Goal: Task Accomplishment & Management: Manage account settings

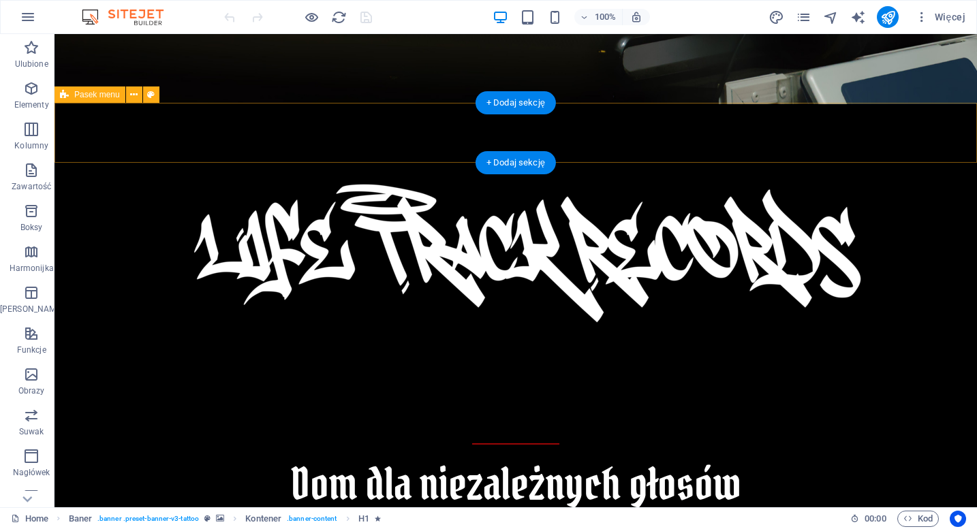
scroll to position [495, 0]
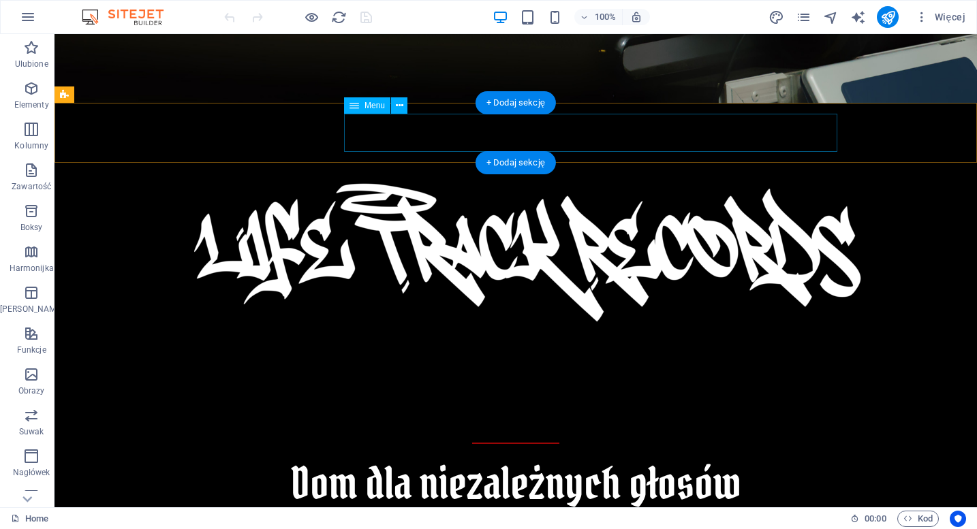
select select
select select "1"
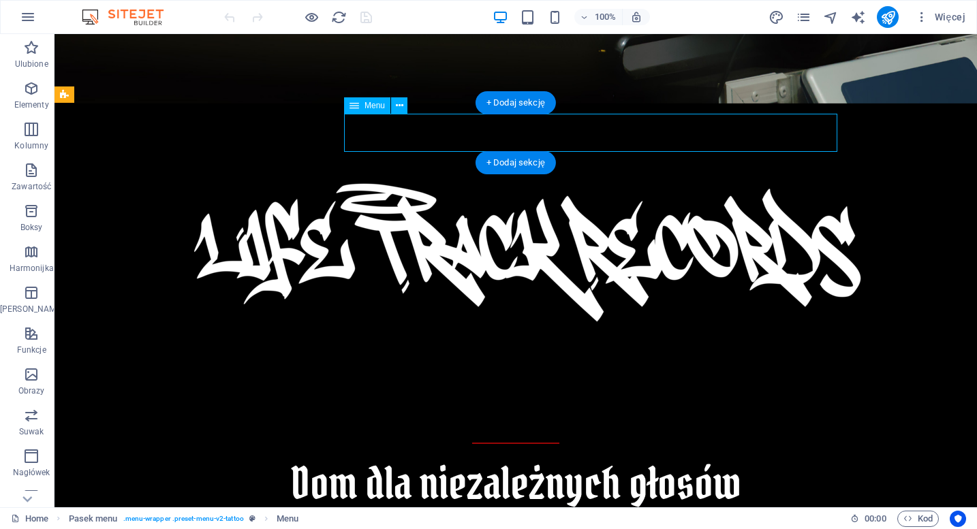
select select
select select "2"
select select
select select "3"
select select
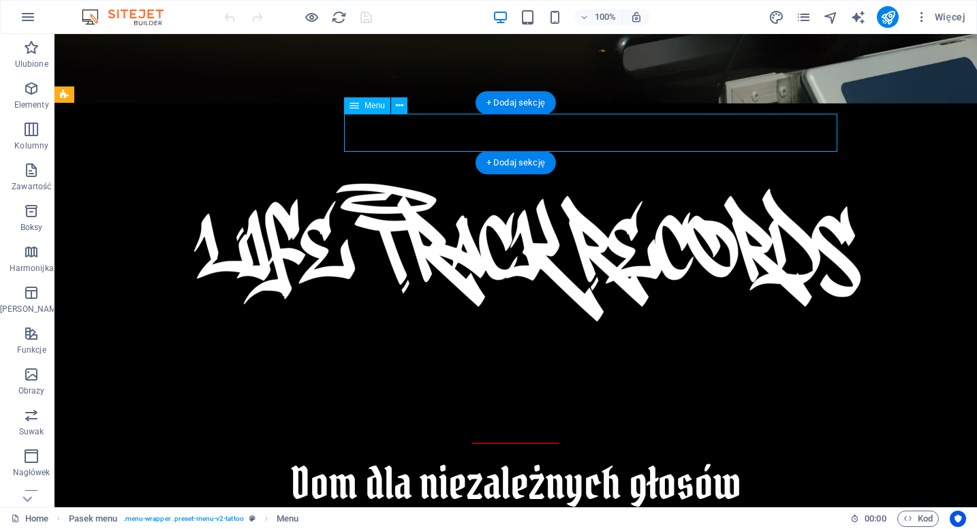
select select
select select "4"
select select
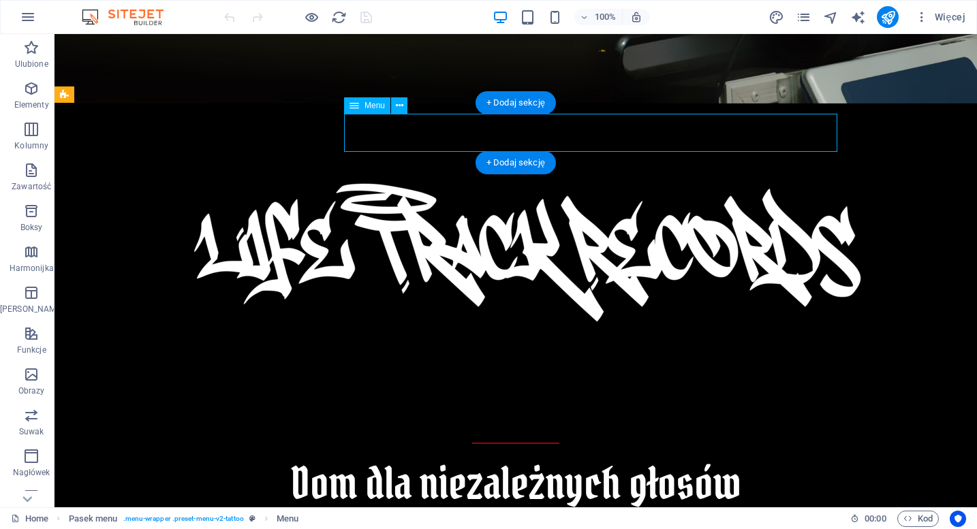
select select "5"
select select
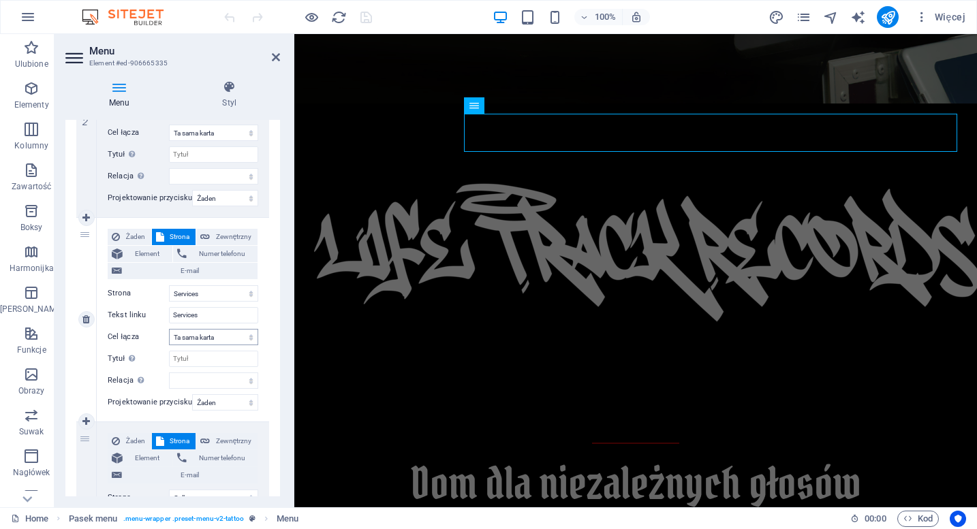
scroll to position [461, 0]
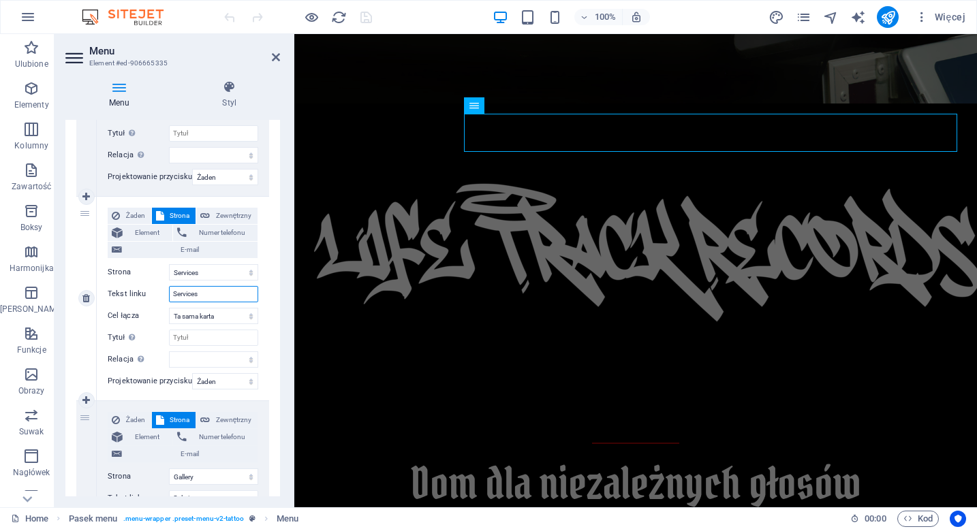
click at [198, 289] on input "Services" at bounding box center [213, 294] width 89 height 16
drag, startPoint x: 211, startPoint y: 289, endPoint x: 134, endPoint y: 289, distance: 77.0
click at [134, 289] on div "Tekst linku Services" at bounding box center [183, 294] width 151 height 16
type input "A"
select select
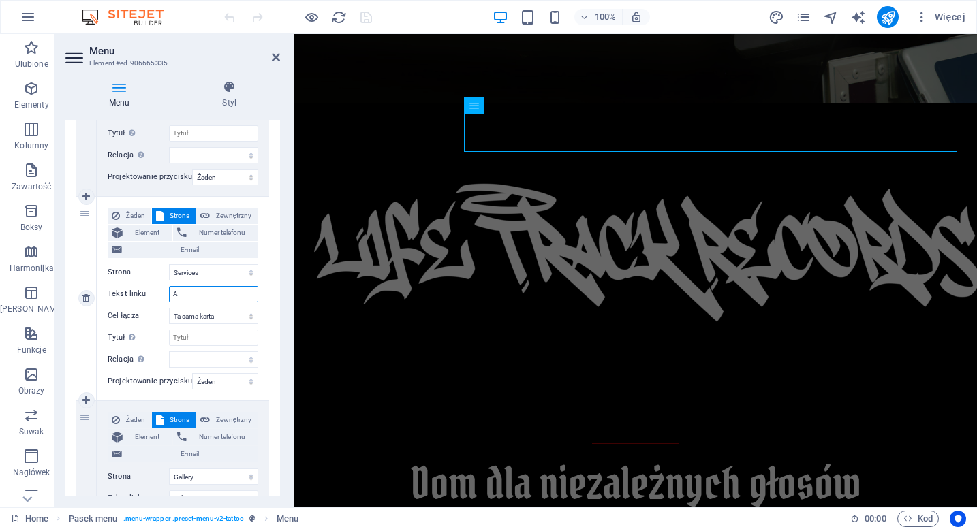
select select
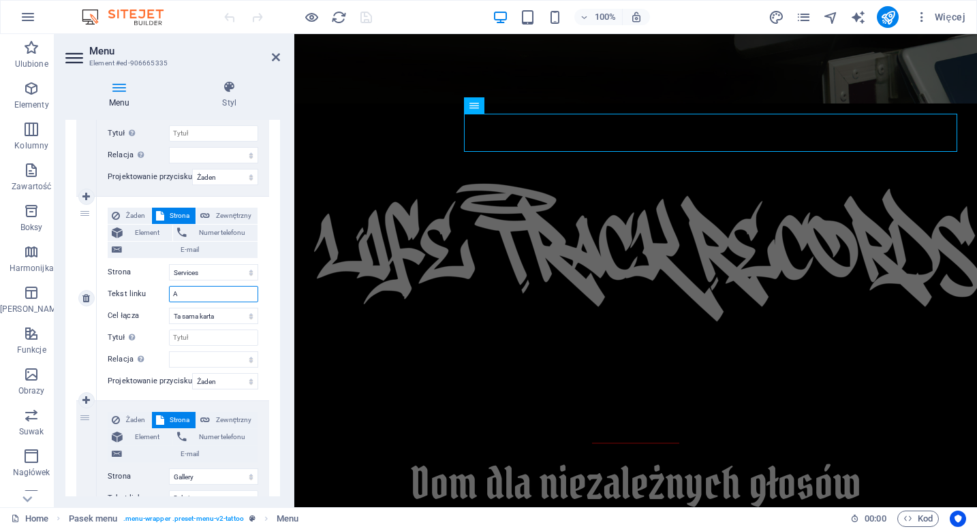
select select
type input "Arty"
select select
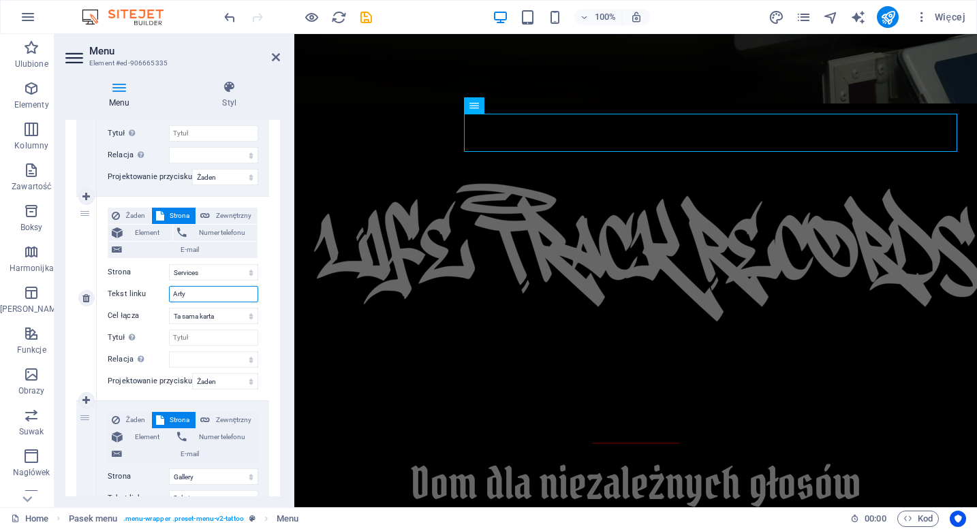
select select
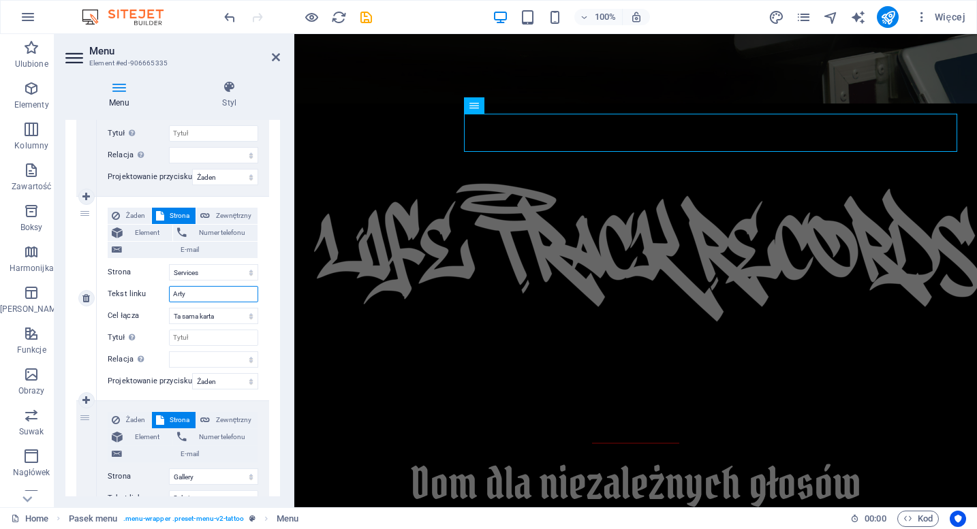
select select
type input "Artyś"
select select
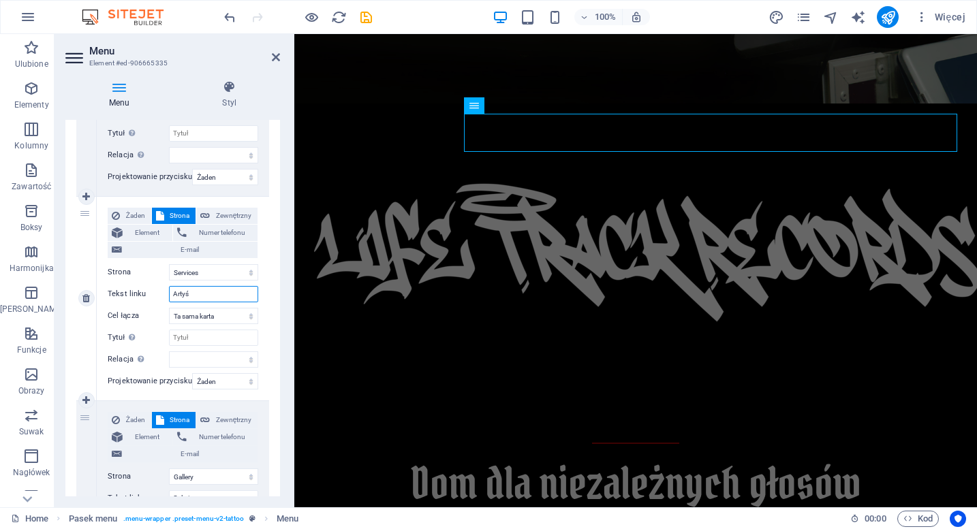
select select
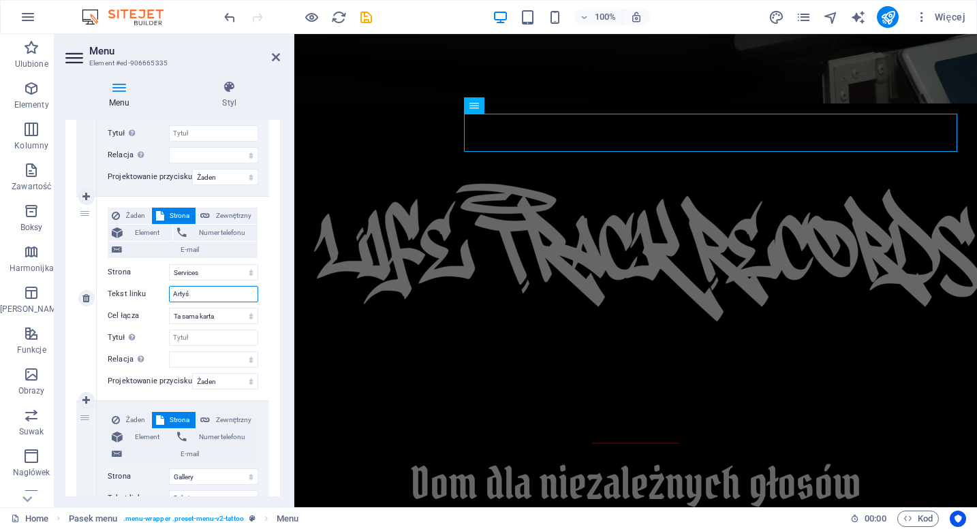
select select
type input "Artyści"
select select
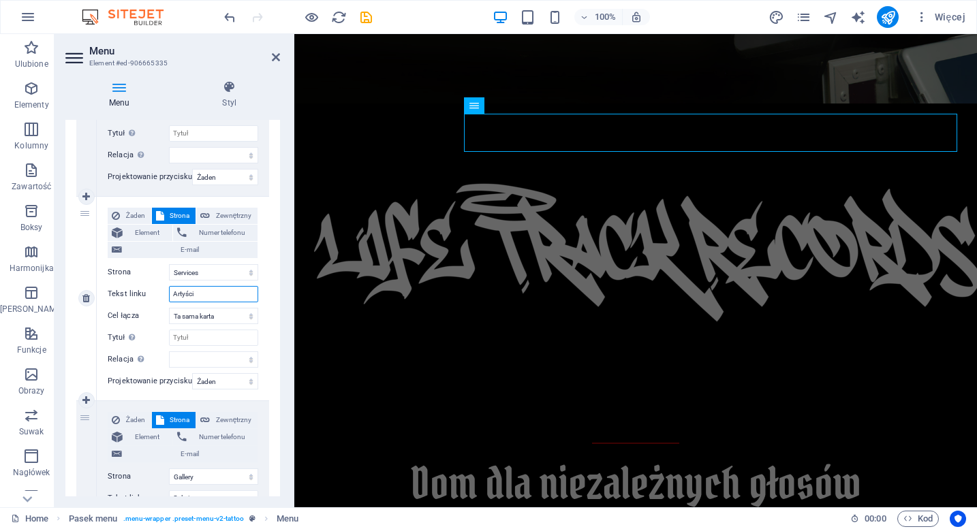
select select
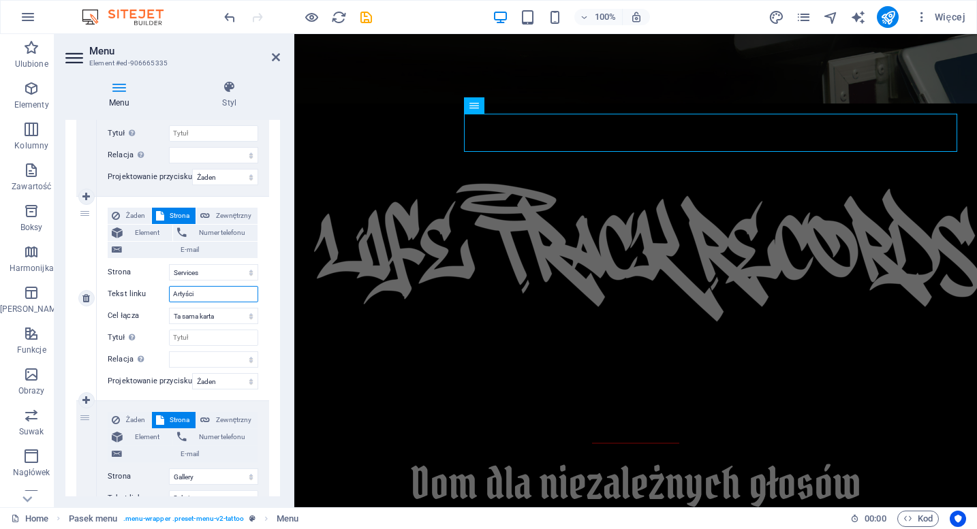
select select
type input "Artyści"
click at [366, 19] on icon "save" at bounding box center [366, 18] width 16 height 16
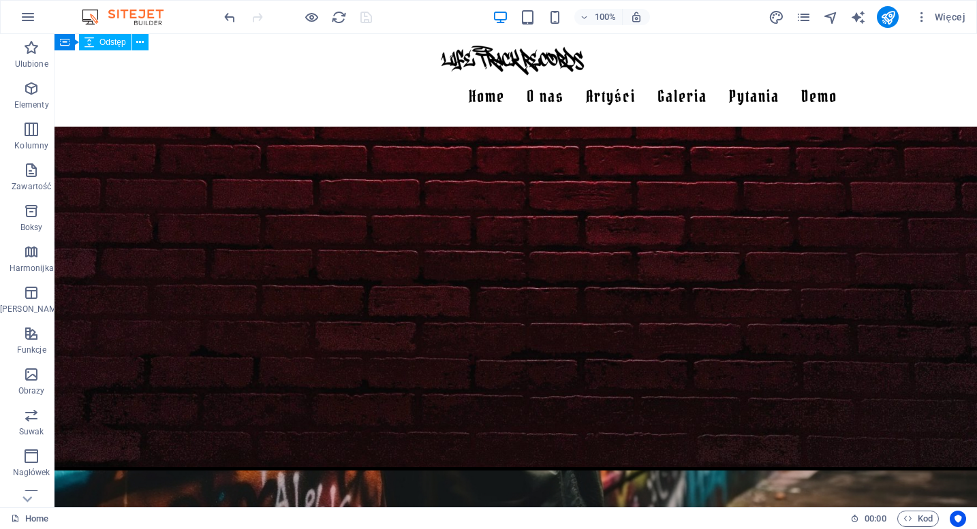
scroll to position [1248, 0]
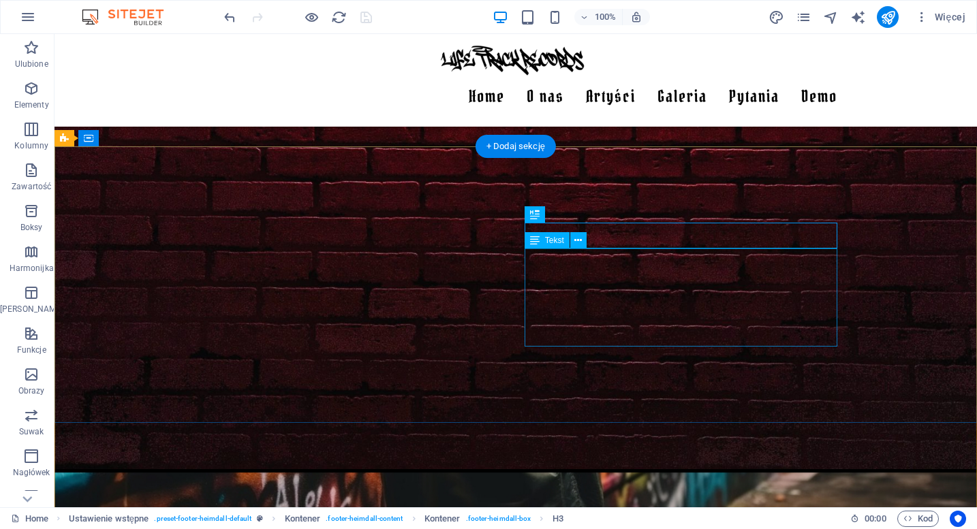
click at [628, 212] on icon at bounding box center [625, 215] width 7 height 14
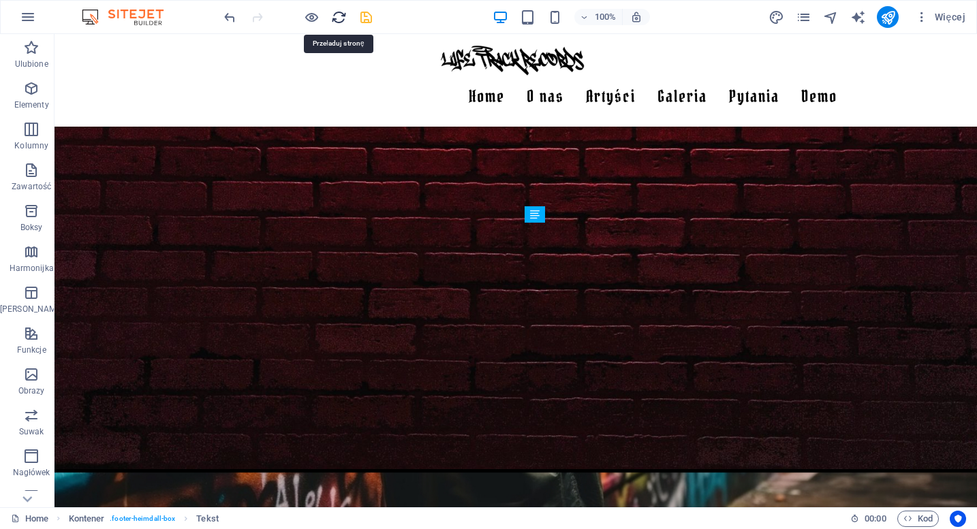
click at [341, 19] on icon "reload" at bounding box center [339, 18] width 16 height 16
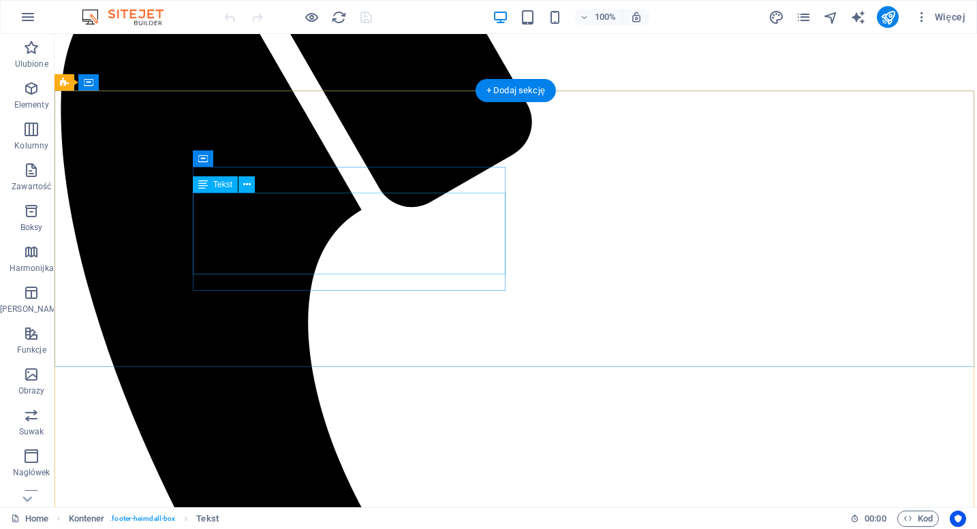
scroll to position [1303, 0]
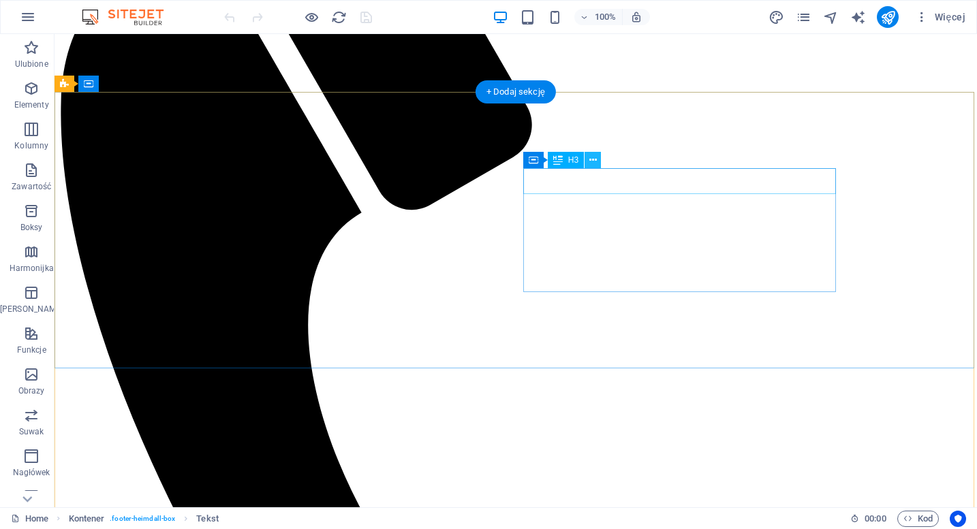
click at [594, 161] on icon at bounding box center [592, 160] width 7 height 14
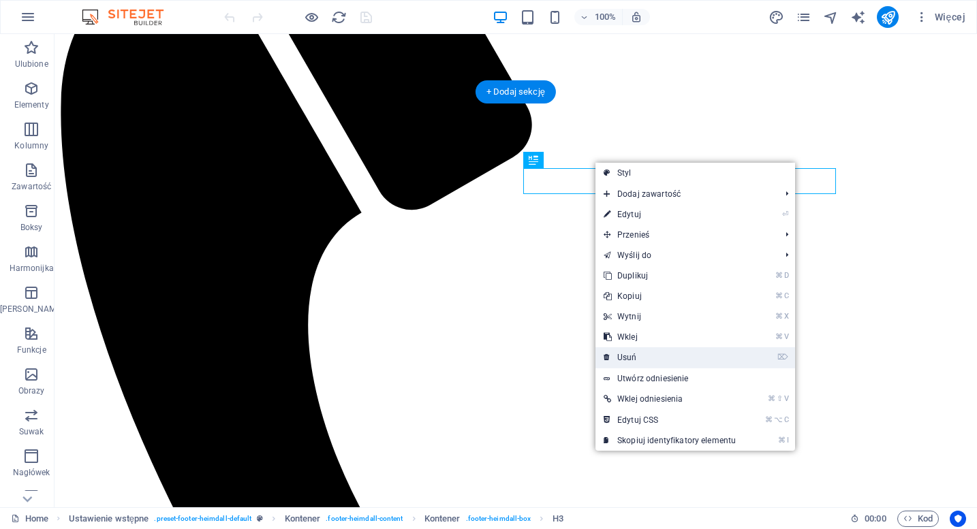
click at [650, 355] on link "⌦ Usuń" at bounding box center [669, 357] width 148 height 20
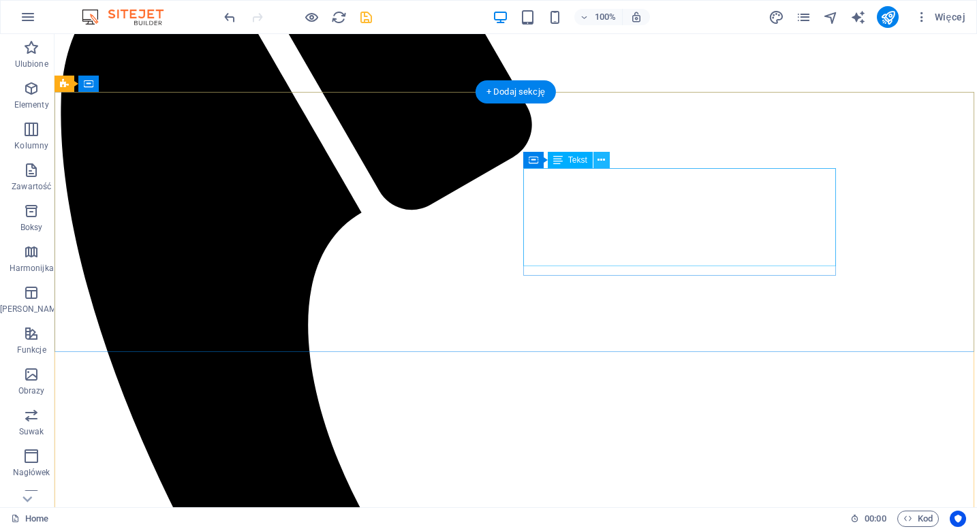
click at [603, 159] on icon at bounding box center [600, 160] width 7 height 14
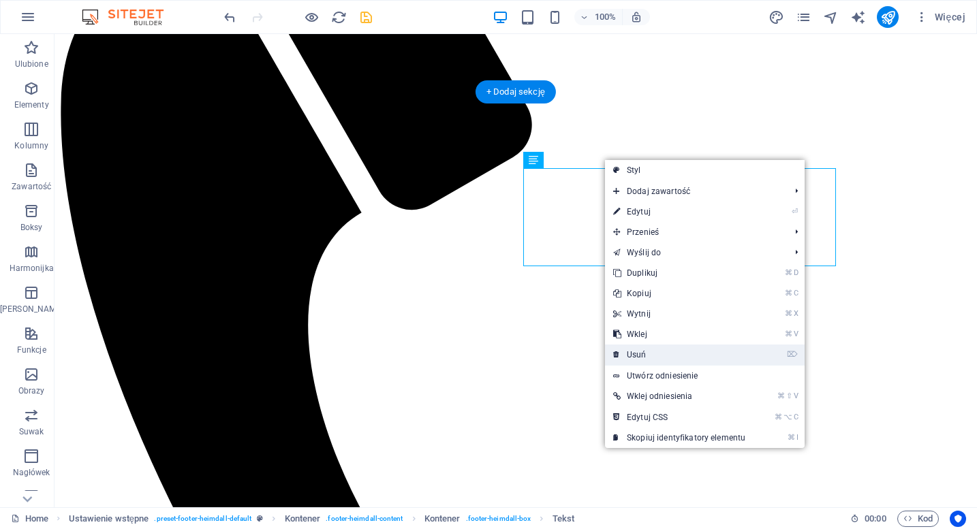
click at [644, 347] on link "⌦ Usuń" at bounding box center [679, 355] width 148 height 20
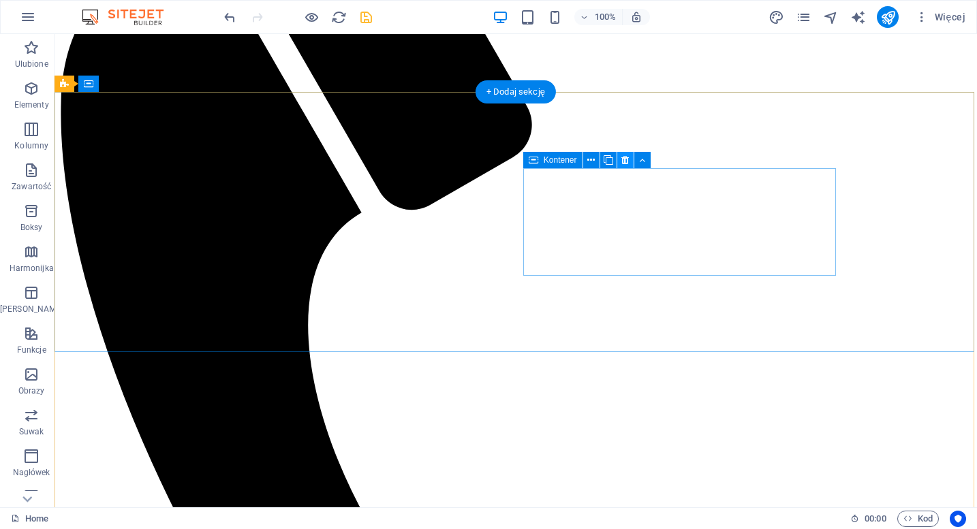
click at [625, 164] on icon at bounding box center [624, 160] width 7 height 14
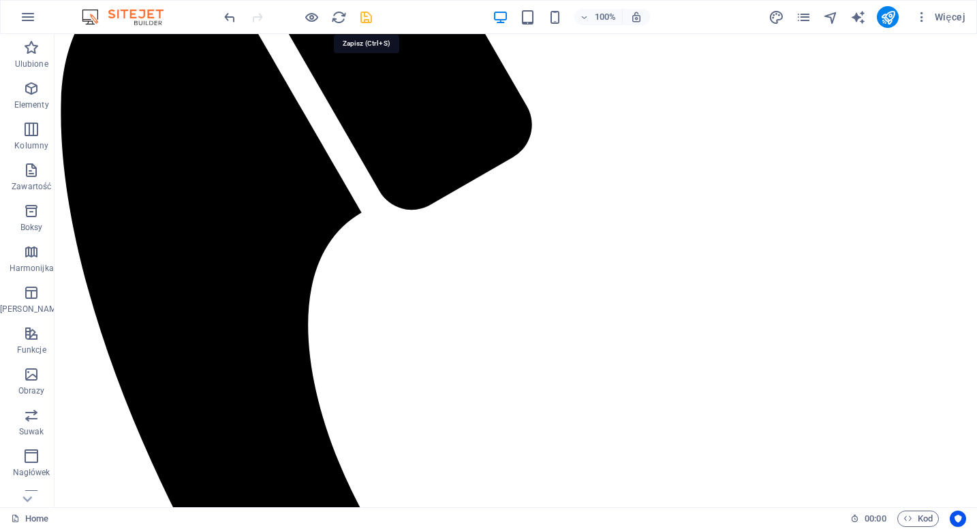
click at [368, 18] on icon "save" at bounding box center [366, 18] width 16 height 16
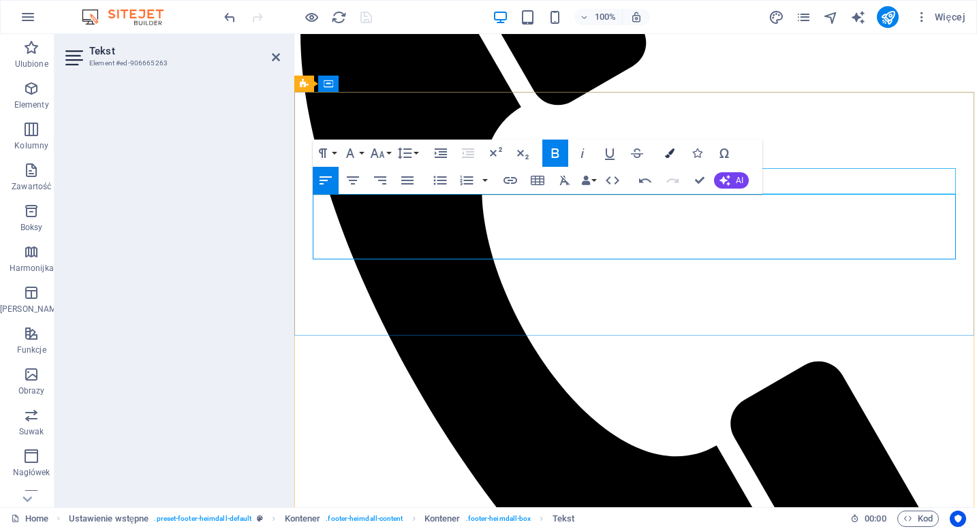
click at [673, 155] on icon "button" at bounding box center [670, 153] width 10 height 10
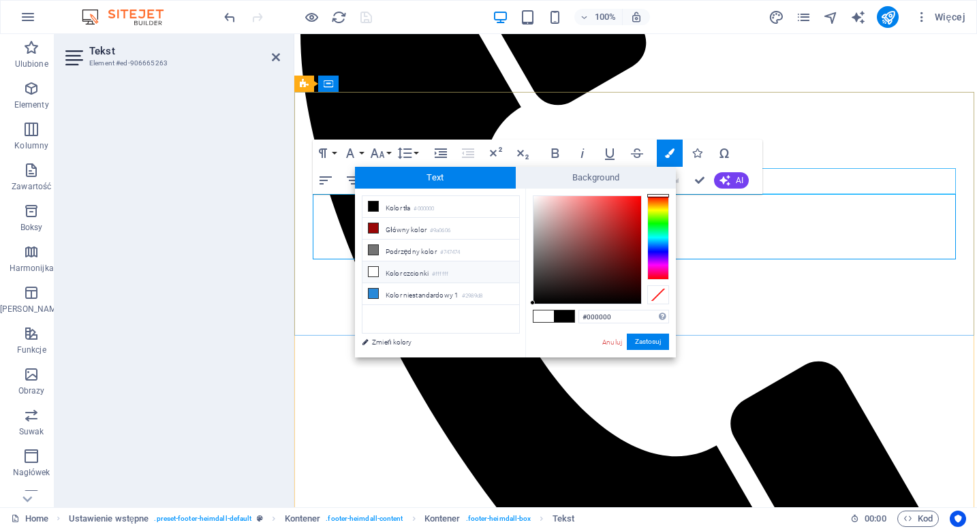
click at [415, 272] on li "Kolor czcionki #ffffff" at bounding box center [440, 273] width 157 height 22
type input "#ffffff"
click at [642, 341] on button "Zastosuj" at bounding box center [648, 342] width 42 height 16
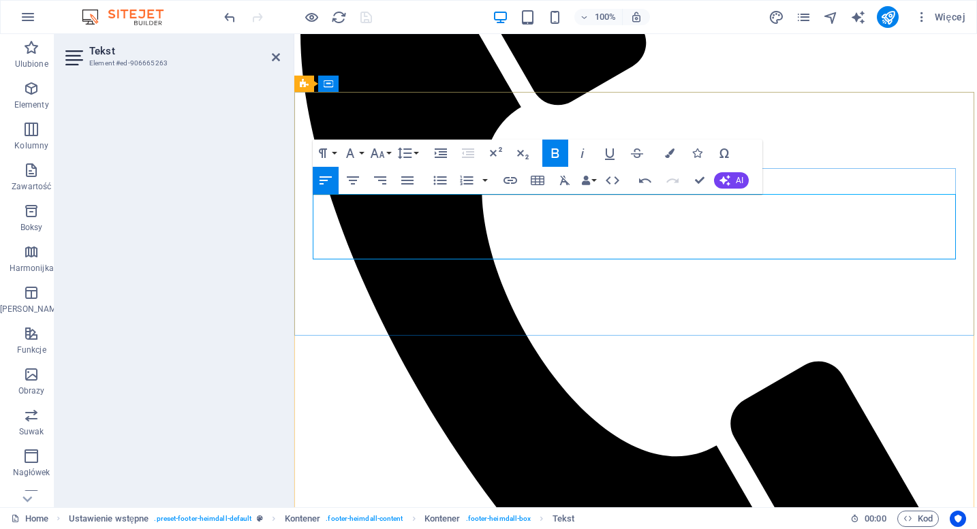
drag, startPoint x: 420, startPoint y: 202, endPoint x: 298, endPoint y: 204, distance: 121.2
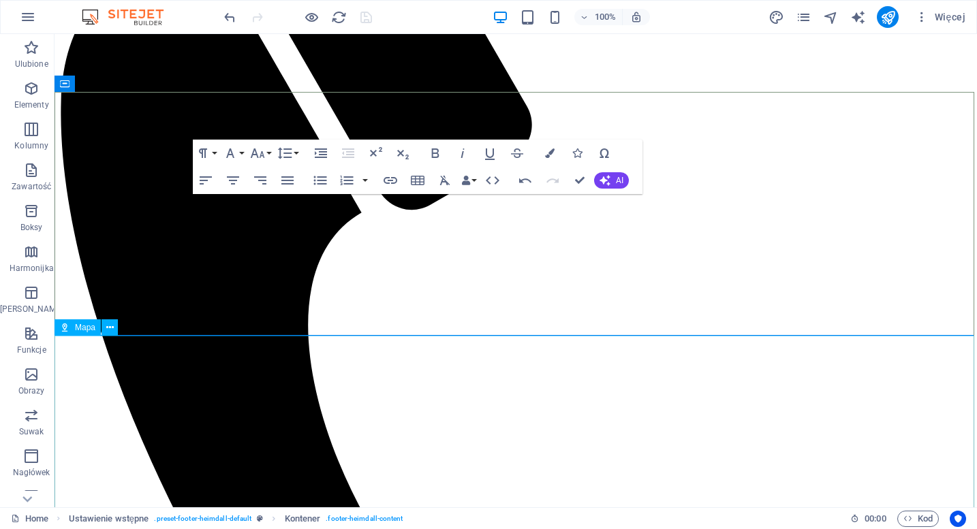
click at [365, 17] on div at bounding box center [297, 17] width 153 height 22
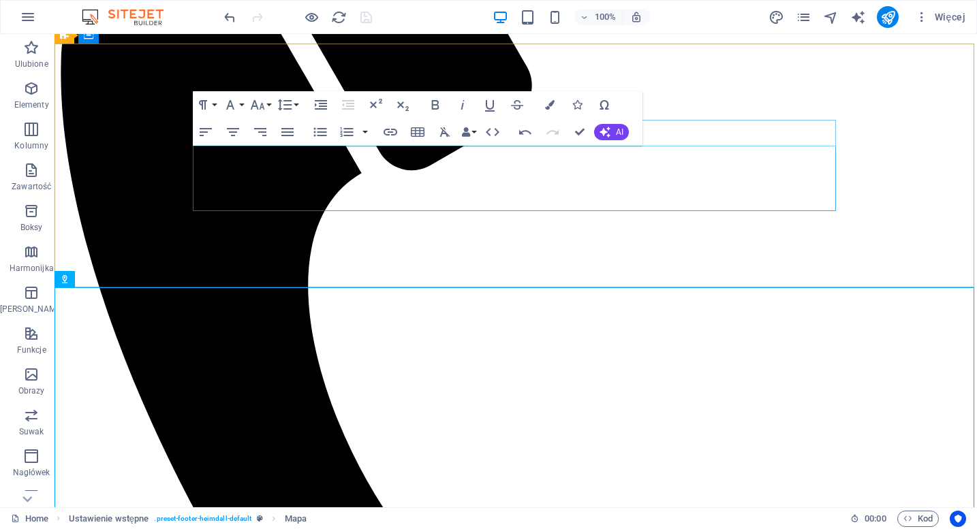
scroll to position [1353, 0]
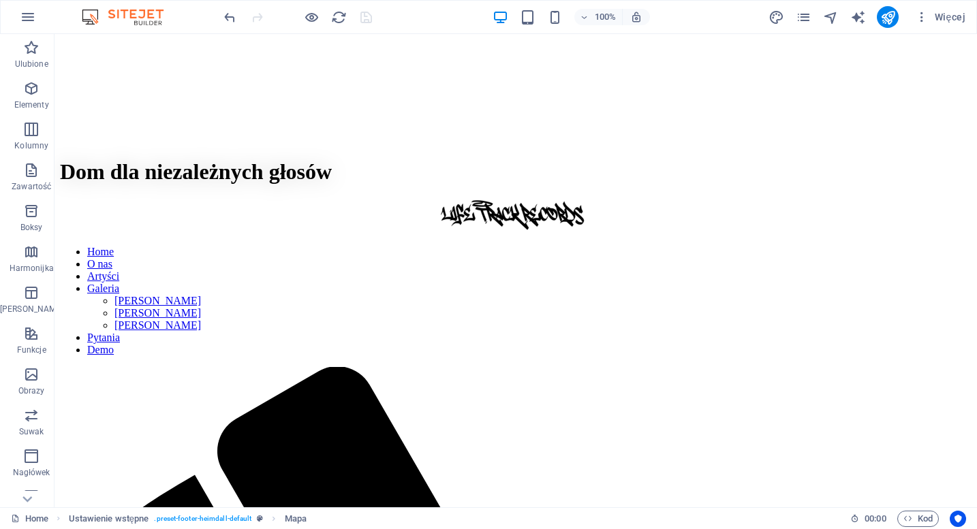
scroll to position [676, 0]
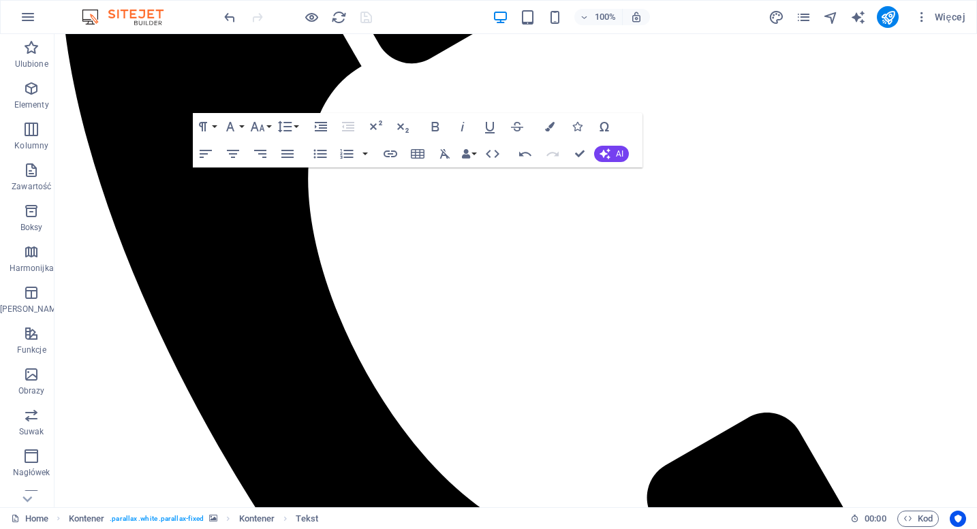
scroll to position [1449, 0]
click at [890, 14] on icon "publish" at bounding box center [888, 18] width 16 height 16
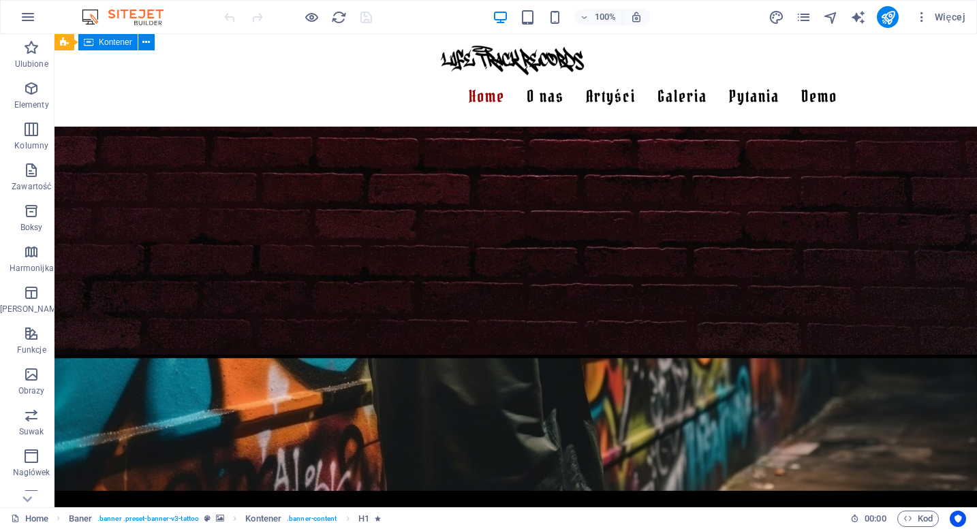
scroll to position [1333, 0]
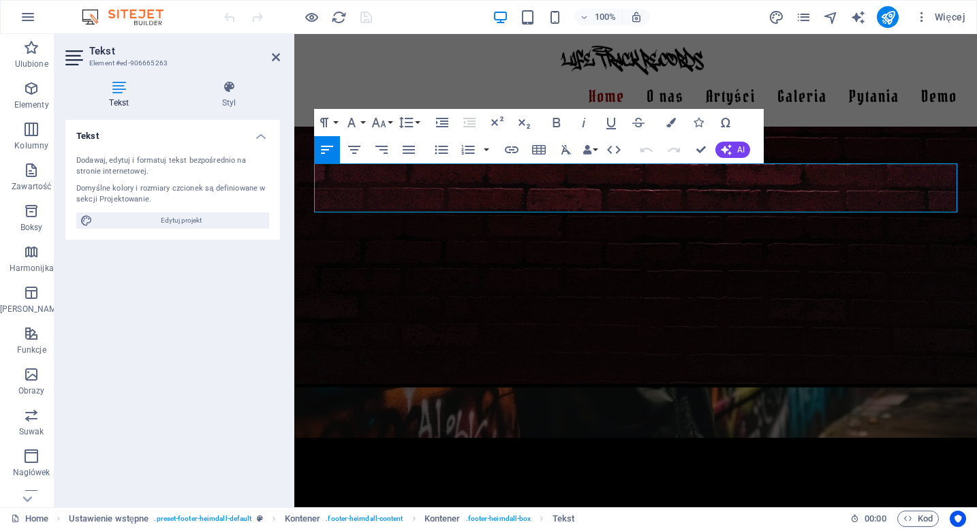
drag, startPoint x: 731, startPoint y: 204, endPoint x: 211, endPoint y: 133, distance: 524.4
click at [294, 133] on html "Skip to main content Dom dla niezależnych głosów Home O nas Artyści Galeria [PE…" at bounding box center [635, 181] width 682 height 2960
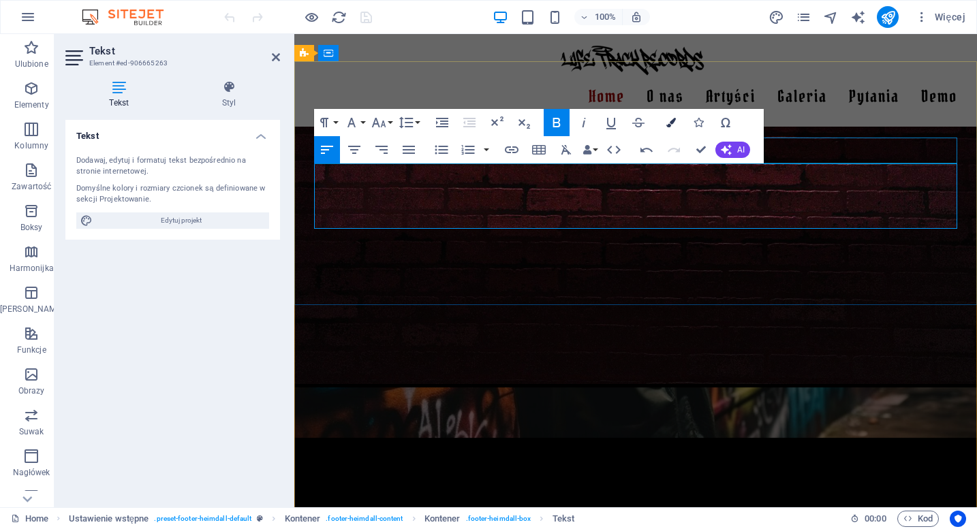
click at [673, 122] on icon "button" at bounding box center [671, 123] width 10 height 10
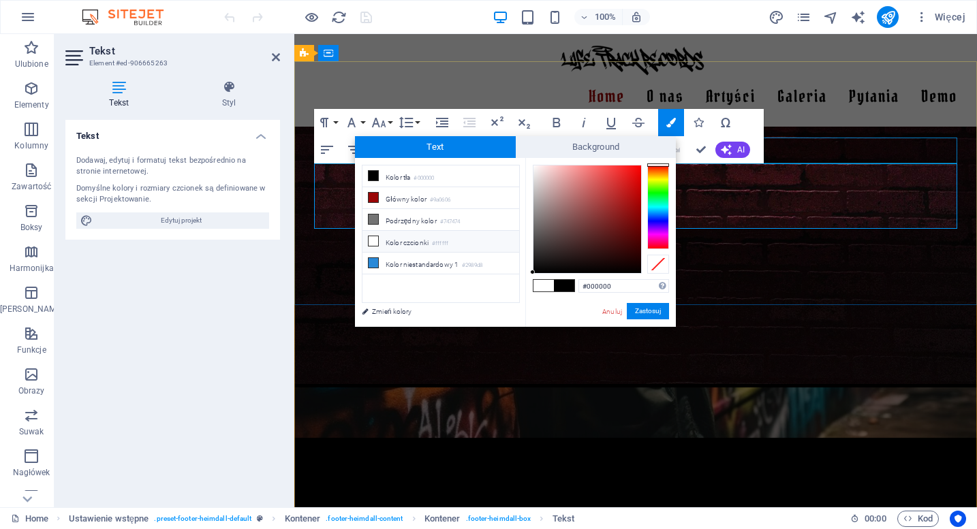
click at [428, 249] on li "Kolor czcionki #ffffff" at bounding box center [440, 242] width 157 height 22
type input "#ffffff"
click at [650, 314] on button "Zastosuj" at bounding box center [648, 311] width 42 height 16
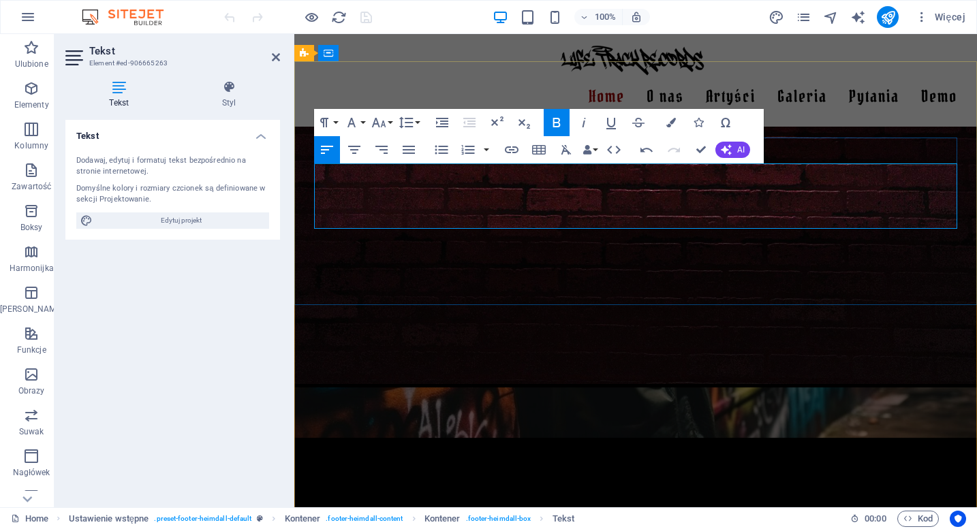
drag, startPoint x: 420, startPoint y: 173, endPoint x: 287, endPoint y: 178, distance: 133.6
click at [294, 178] on html "Skip to main content Dom dla niezależnych głosów Home O nas Artyści Galeria [PE…" at bounding box center [635, 197] width 682 height 2992
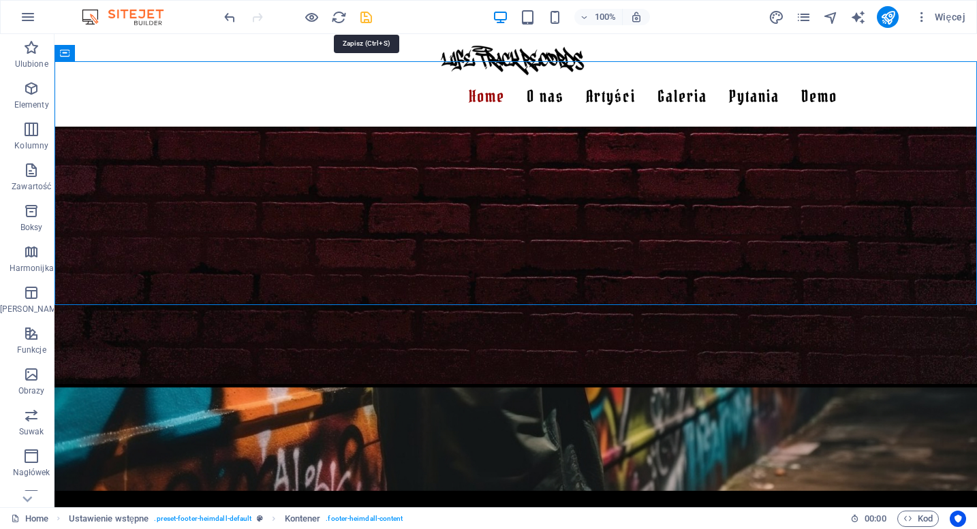
click at [360, 13] on icon "save" at bounding box center [366, 18] width 16 height 16
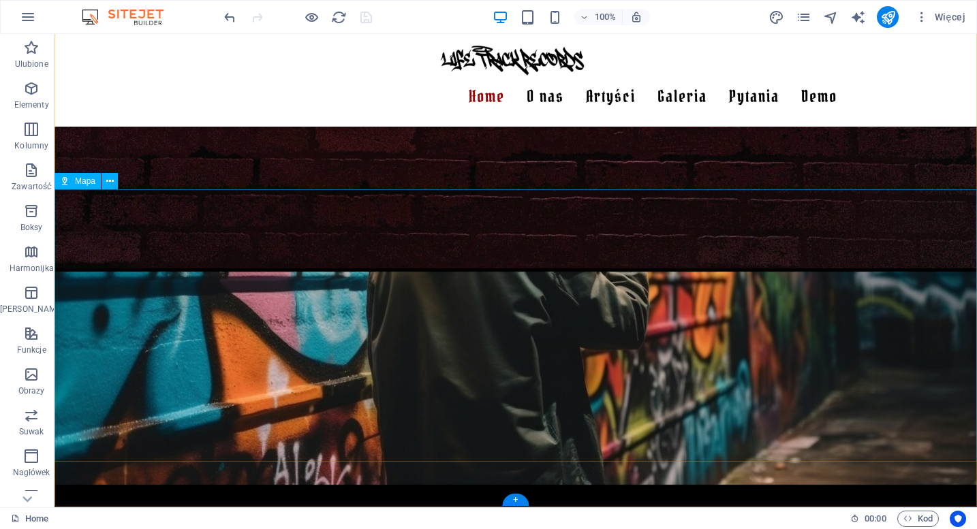
scroll to position [1449, 0]
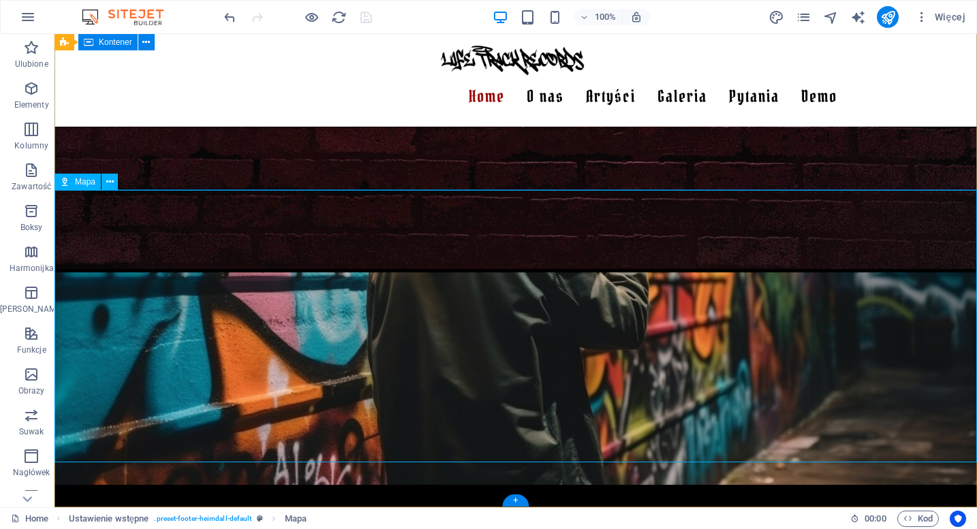
click at [74, 180] on div "Mapa" at bounding box center [77, 182] width 46 height 16
click at [108, 182] on icon at bounding box center [109, 182] width 7 height 14
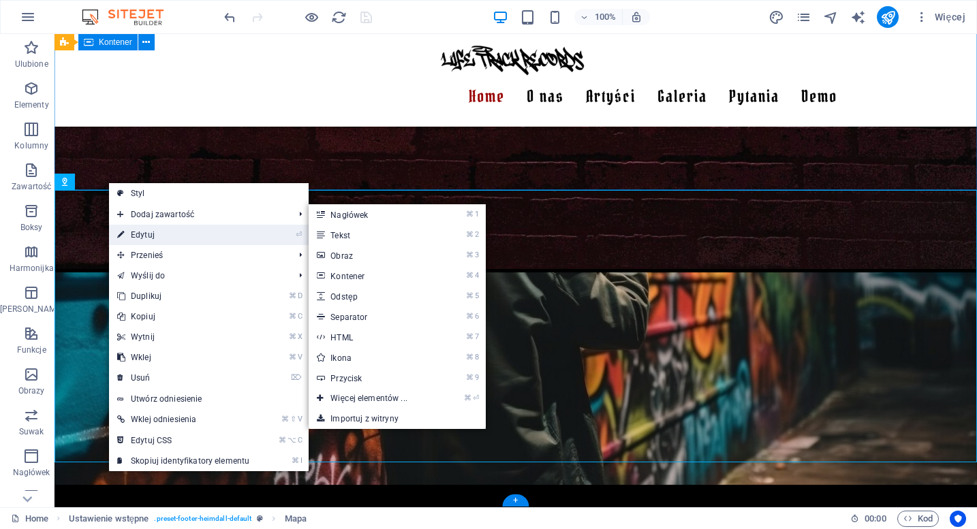
click at [138, 232] on link "⏎ Edytuj" at bounding box center [183, 235] width 148 height 20
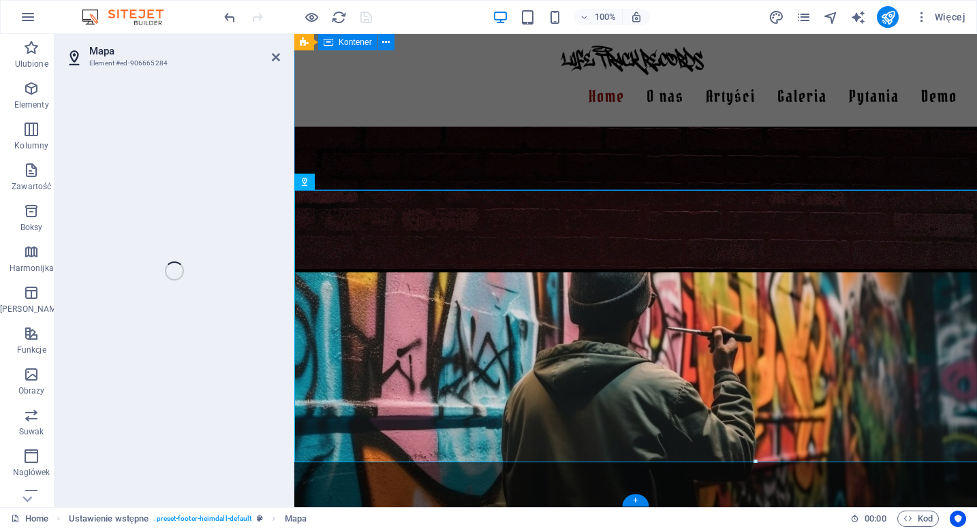
select select "1"
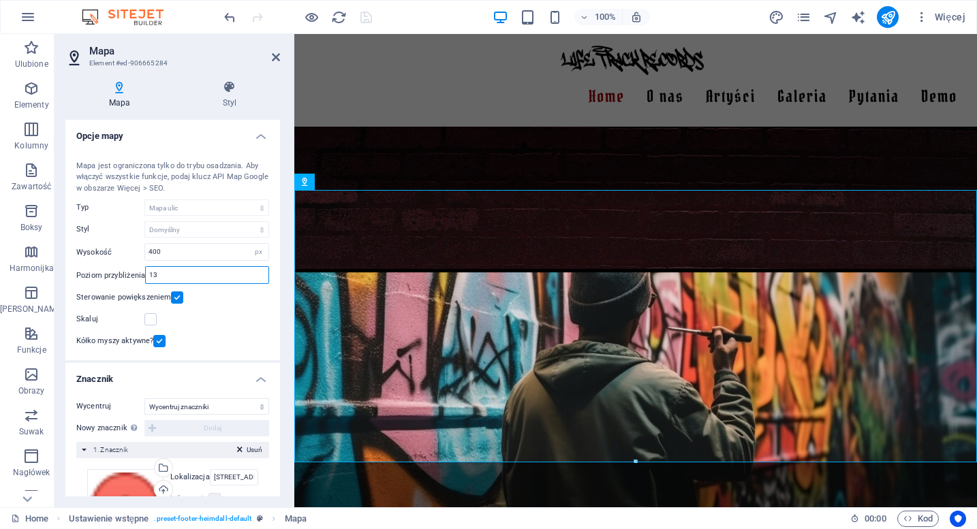
click at [168, 272] on input "13" at bounding box center [207, 275] width 123 height 16
type input "10"
click at [217, 478] on input "[STREET_ADDRESS][US_STATE]" at bounding box center [234, 477] width 48 height 16
type input "[GEOGRAPHIC_DATA]"
click at [362, 15] on icon "save" at bounding box center [366, 18] width 16 height 16
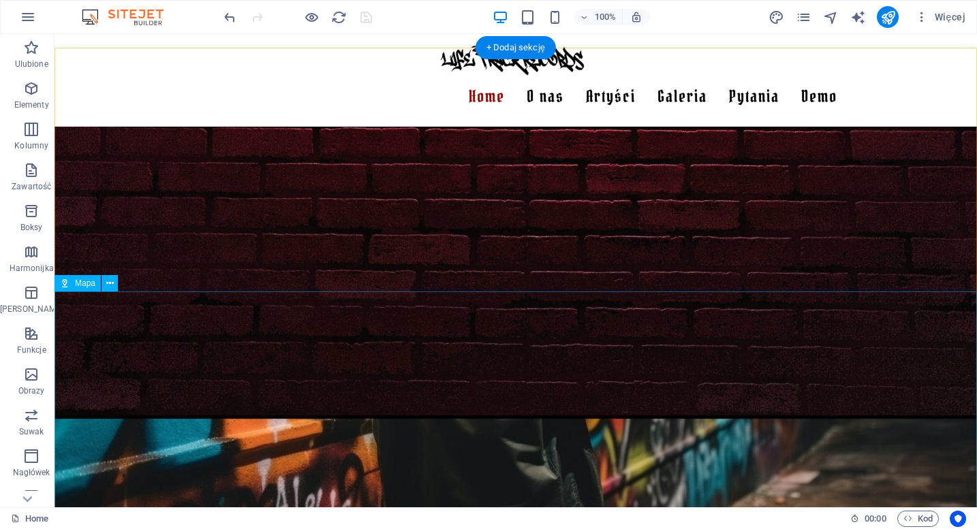
scroll to position [1200, 0]
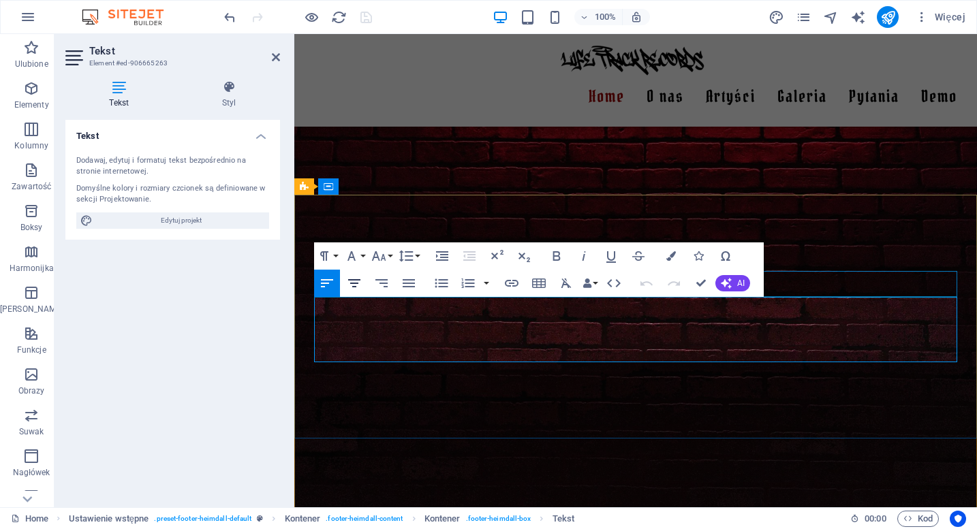
click at [356, 291] on icon "button" at bounding box center [354, 283] width 16 height 16
click at [253, 332] on div "Tekst Dodawaj, edytuj i formatuj tekst bezpośrednio na stronie internetowej. Do…" at bounding box center [172, 308] width 215 height 377
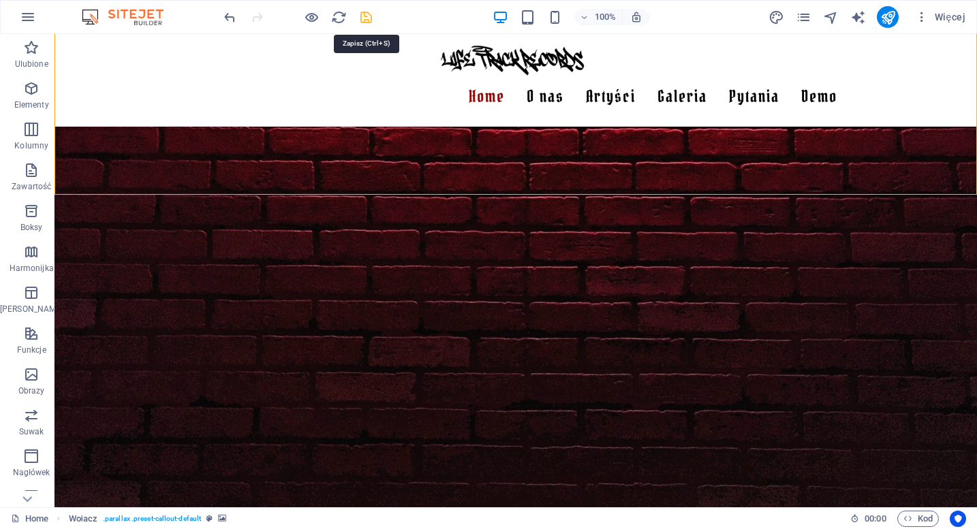
click at [366, 18] on icon "save" at bounding box center [366, 18] width 16 height 16
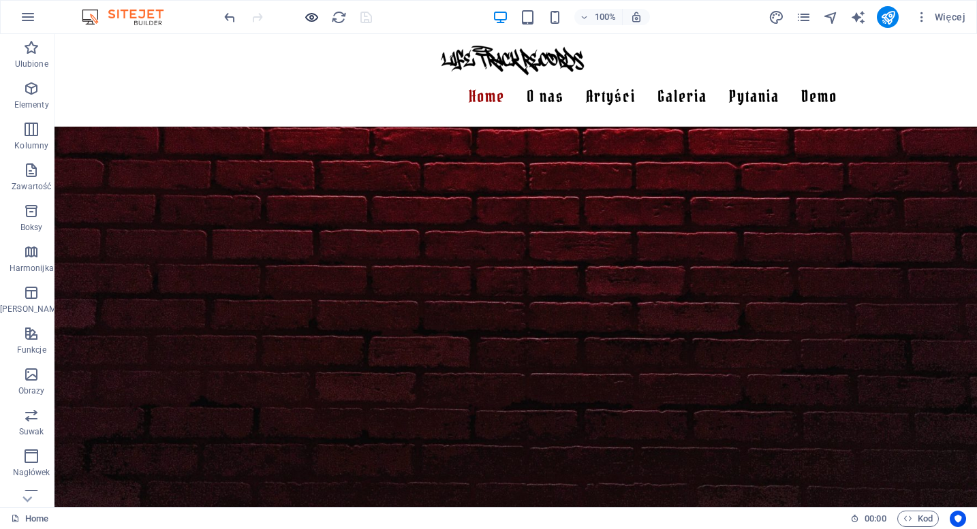
click at [313, 18] on icon "button" at bounding box center [312, 18] width 16 height 16
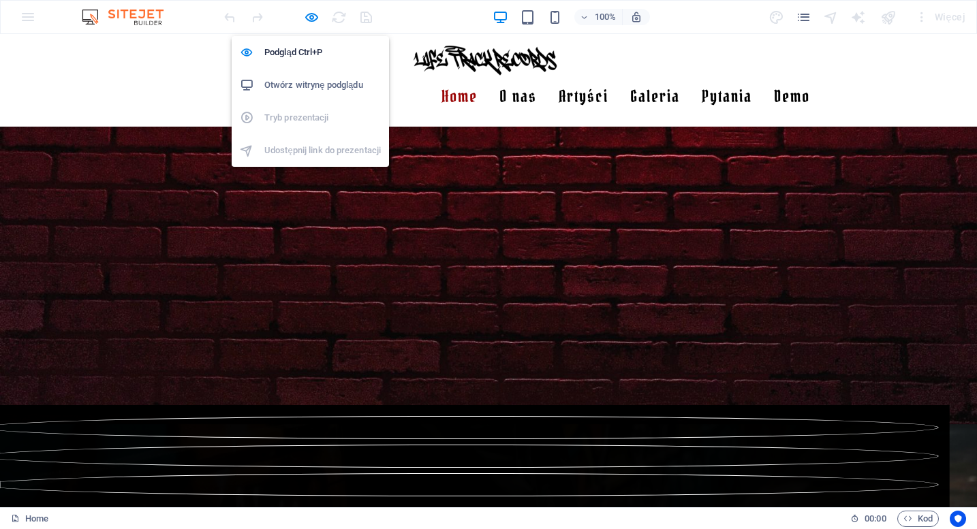
click at [318, 33] on div "Podgląd Ctrl+P Otwórz witrynę podglądu Tryb prezentacji Udostępnij link do prez…" at bounding box center [310, 96] width 157 height 142
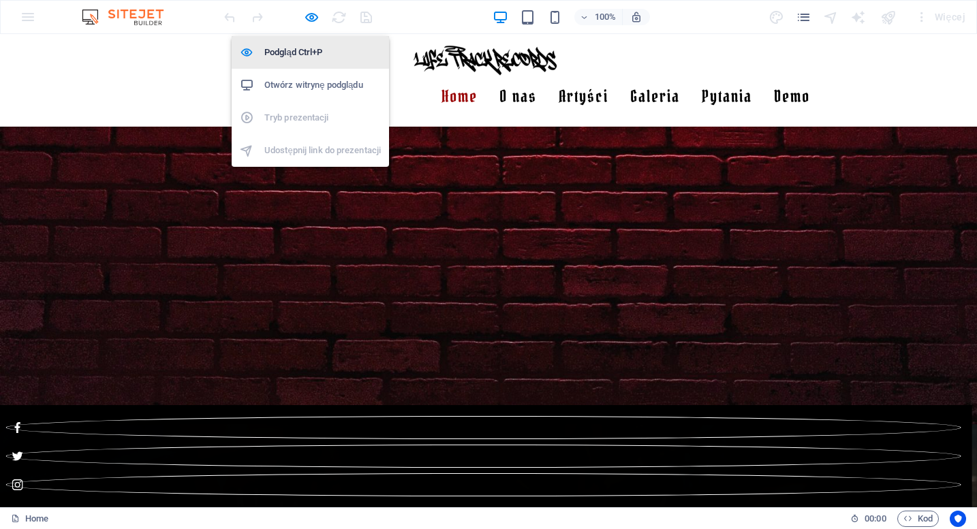
click at [318, 37] on li "Podgląd Ctrl+P" at bounding box center [310, 52] width 157 height 33
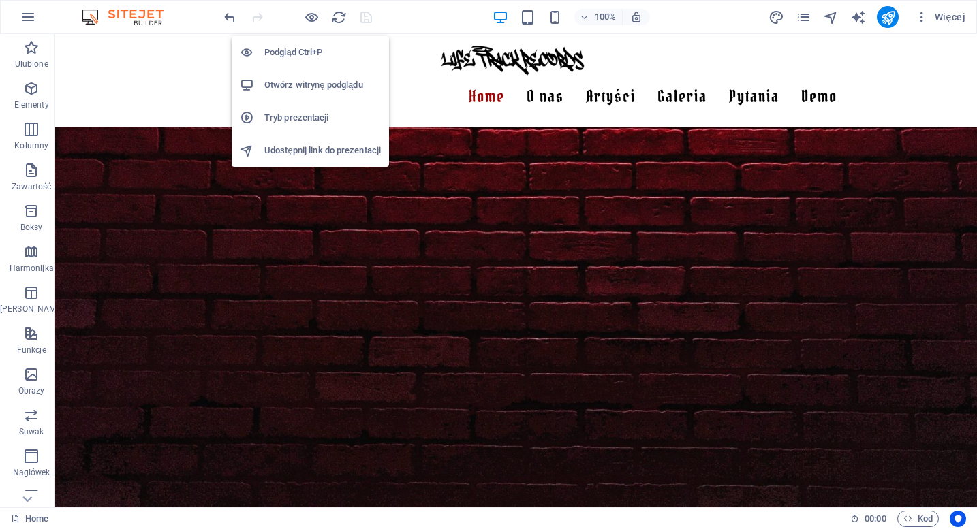
click at [313, 91] on h6 "Otwórz witrynę podglądu" at bounding box center [322, 85] width 116 height 16
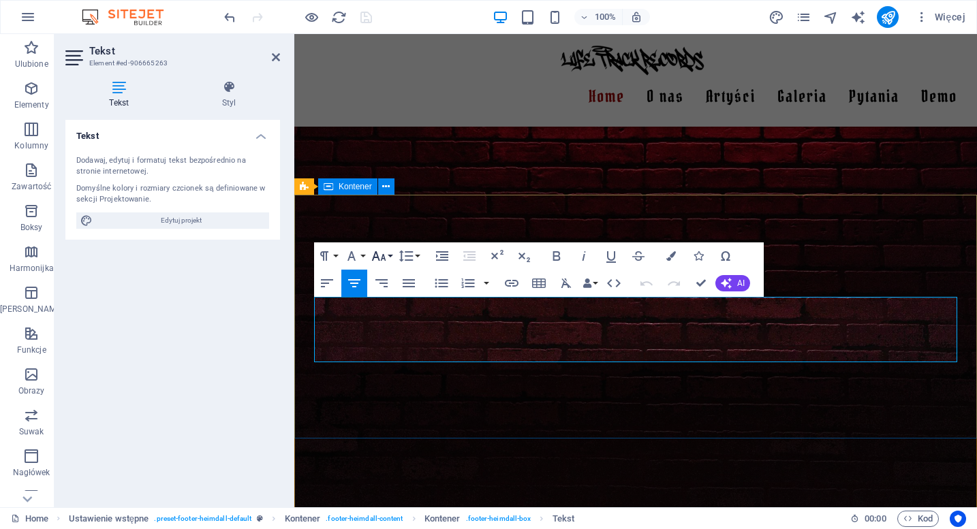
click at [376, 258] on icon "button" at bounding box center [379, 256] width 14 height 10
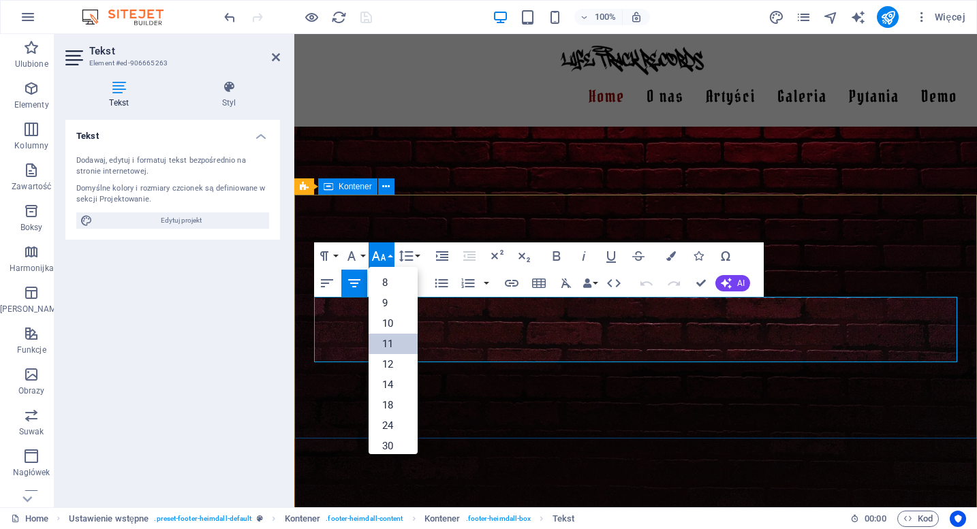
click at [392, 344] on link "11" at bounding box center [392, 344] width 49 height 20
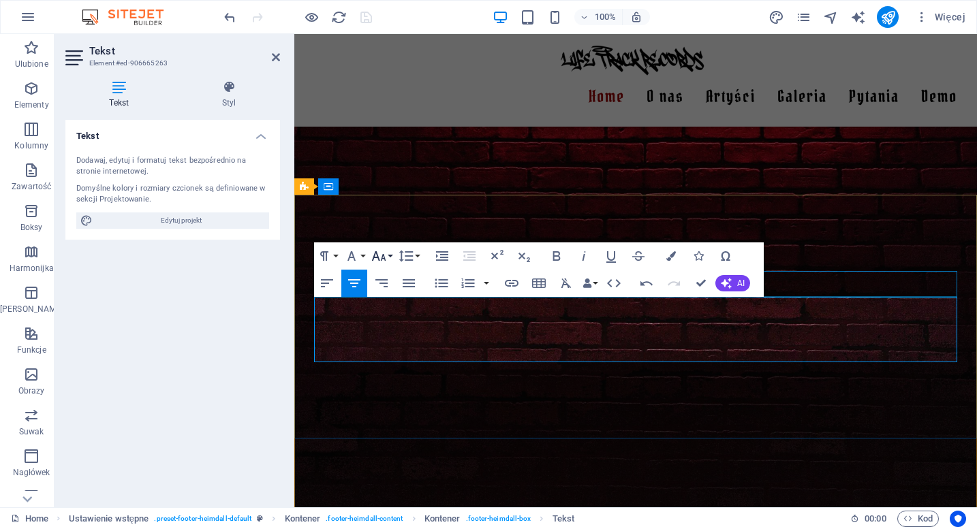
click at [383, 257] on icon "button" at bounding box center [378, 256] width 16 height 16
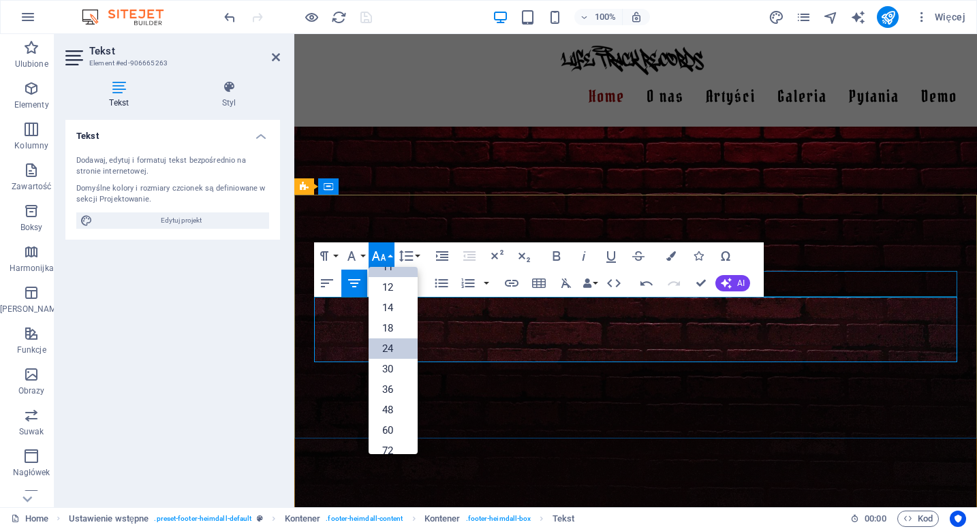
click at [395, 355] on link "24" at bounding box center [392, 348] width 49 height 20
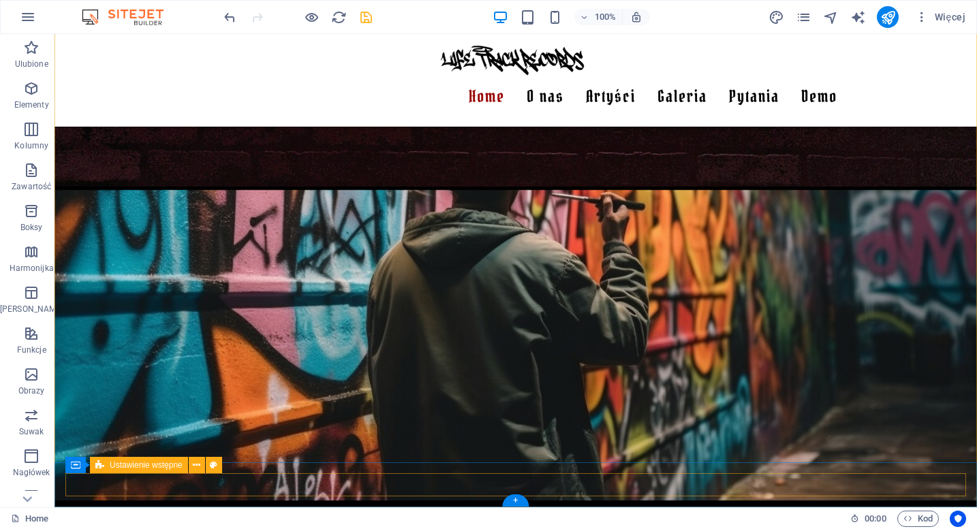
scroll to position [1530, 0]
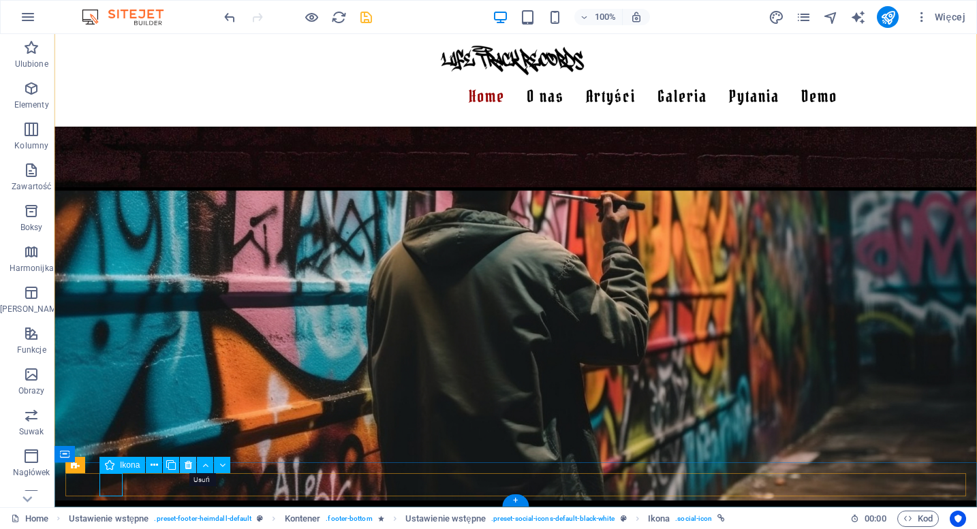
click at [191, 463] on icon at bounding box center [188, 465] width 7 height 14
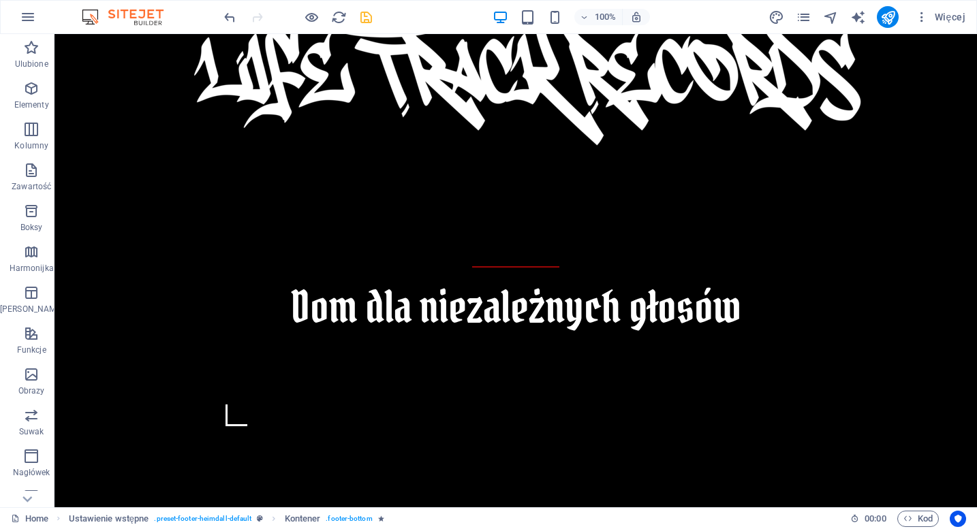
scroll to position [250, 0]
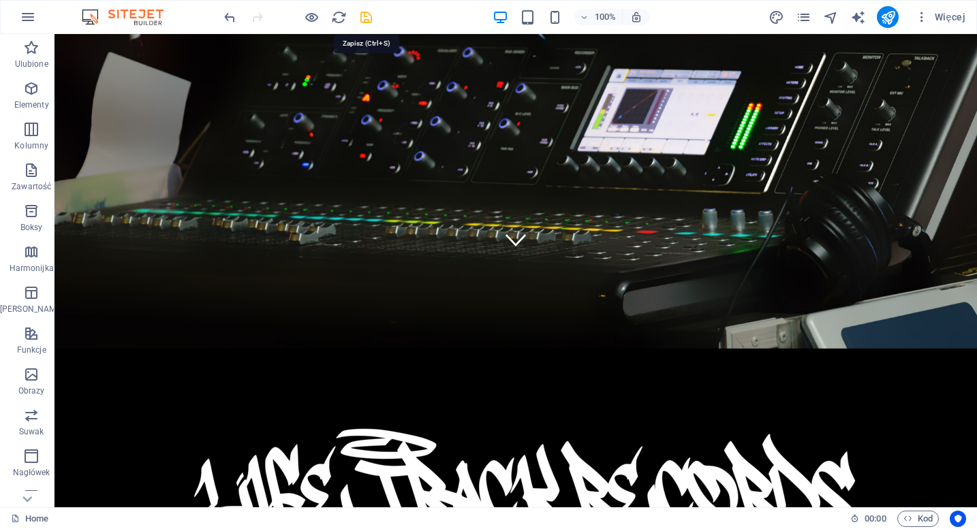
click at [373, 23] on icon "save" at bounding box center [366, 18] width 16 height 16
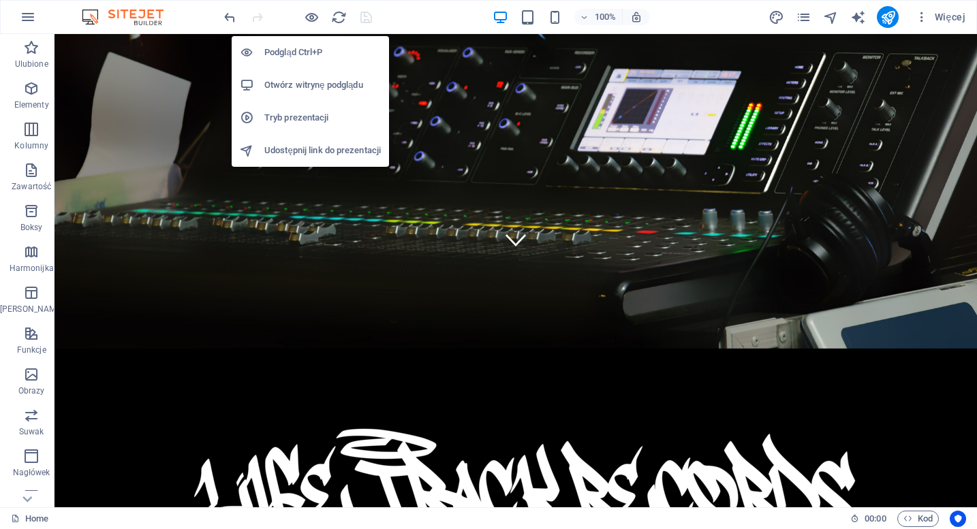
click at [304, 86] on h6 "Otwórz witrynę podglądu" at bounding box center [322, 85] width 116 height 16
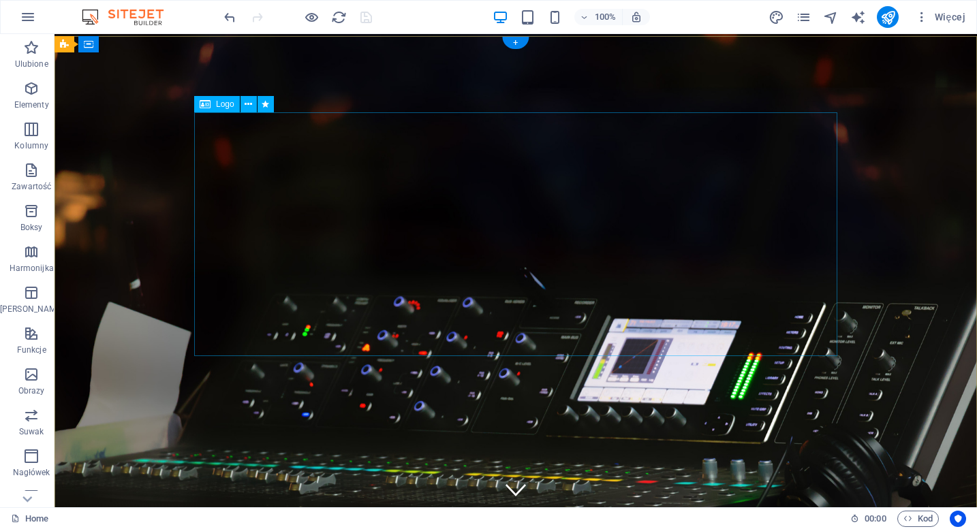
scroll to position [-1, 0]
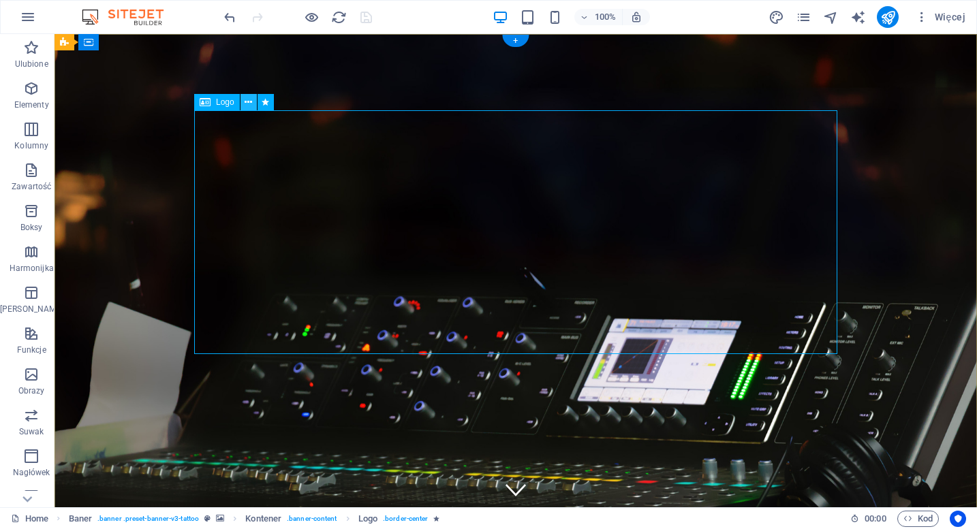
click at [246, 103] on icon at bounding box center [247, 102] width 7 height 14
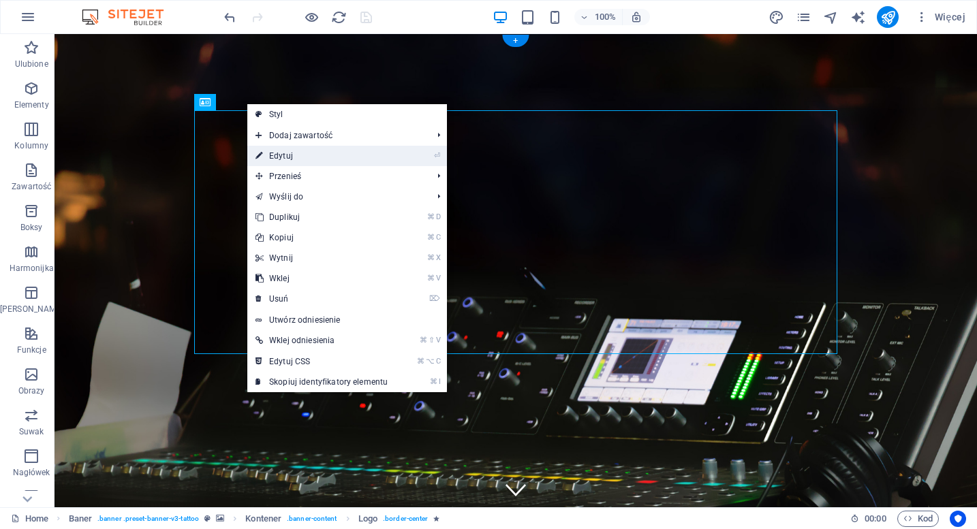
click at [279, 157] on link "⏎ Edytuj" at bounding box center [321, 156] width 148 height 20
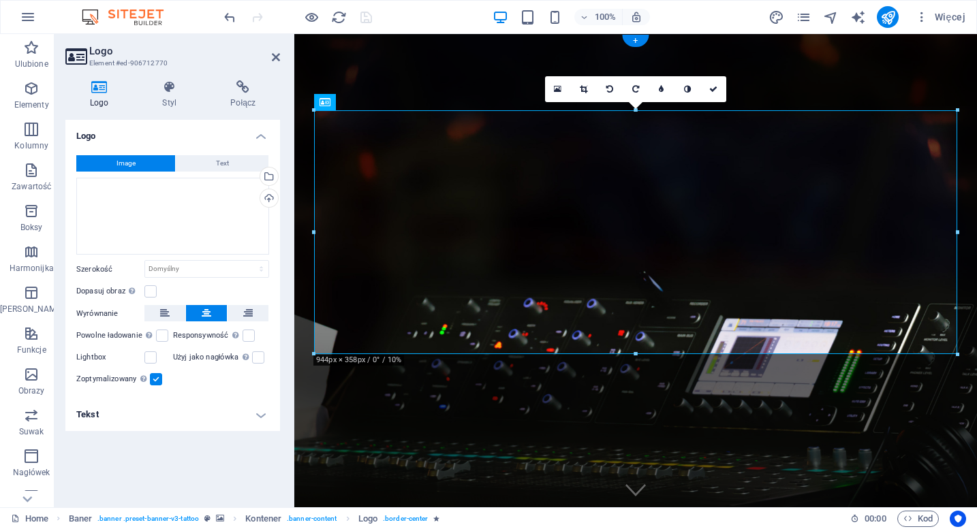
click at [269, 173] on div "Wybierz pliki z menedżera plików, zdjęć stockowych lub prześlij plik(i)" at bounding box center [267, 178] width 20 height 20
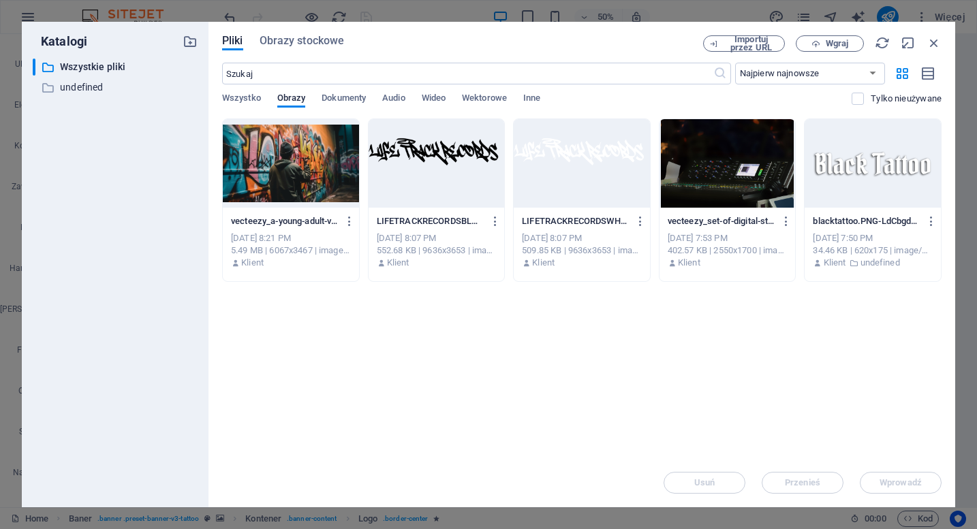
click at [599, 148] on div at bounding box center [581, 163] width 136 height 89
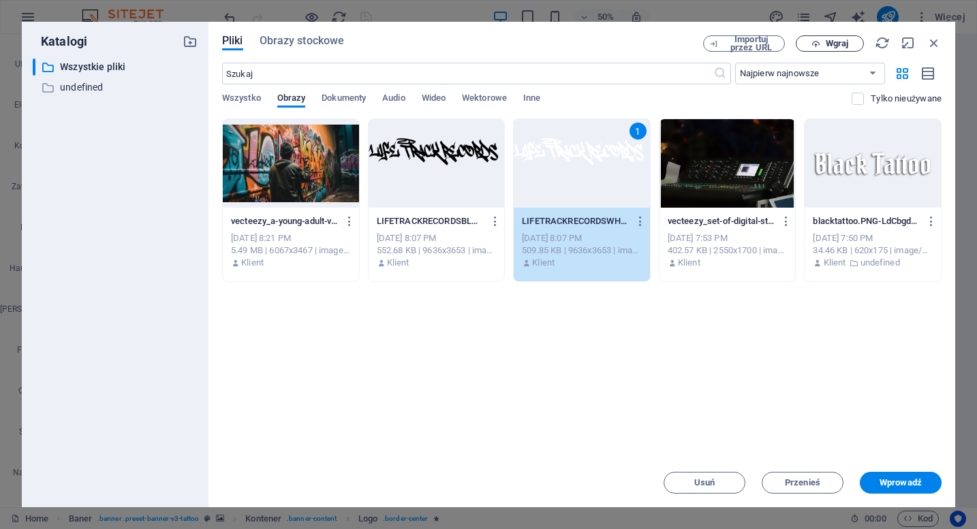
click at [842, 50] on button "Wgraj" at bounding box center [829, 43] width 68 height 16
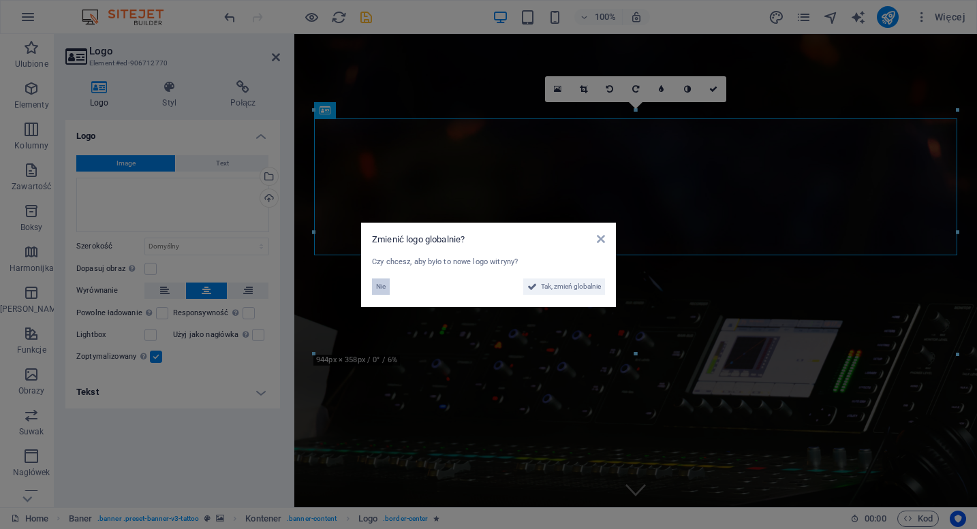
click at [381, 284] on span "Nie" at bounding box center [381, 287] width 10 height 16
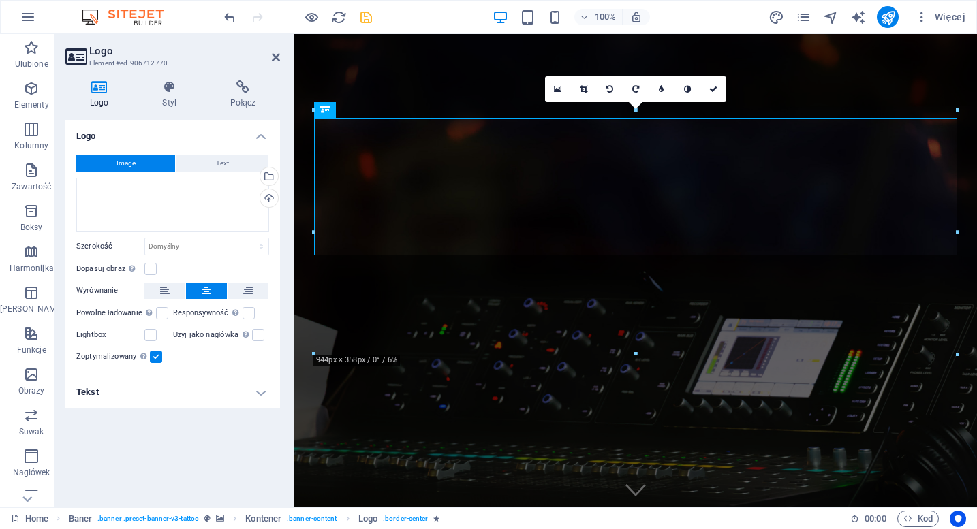
click at [156, 357] on label at bounding box center [156, 357] width 12 height 12
click at [0, 0] on input "Zoptymalizowany Obrazy są kompresowane, aby poprawić szybkość strony." at bounding box center [0, 0] width 0 height 0
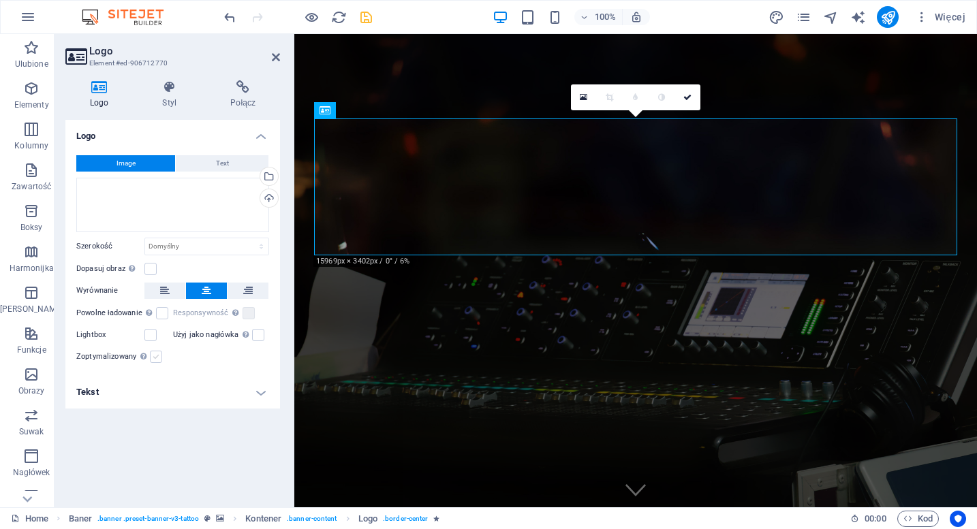
click at [156, 357] on label at bounding box center [156, 357] width 12 height 12
click at [0, 0] on input "Zoptymalizowany Obrazy są kompresowane, aby poprawić szybkość strony." at bounding box center [0, 0] width 0 height 0
click at [156, 357] on label at bounding box center [156, 357] width 12 height 12
click at [0, 0] on input "Zoptymalizowany Obrazy są kompresowane, aby poprawić szybkość strony." at bounding box center [0, 0] width 0 height 0
click at [156, 357] on label at bounding box center [156, 357] width 12 height 12
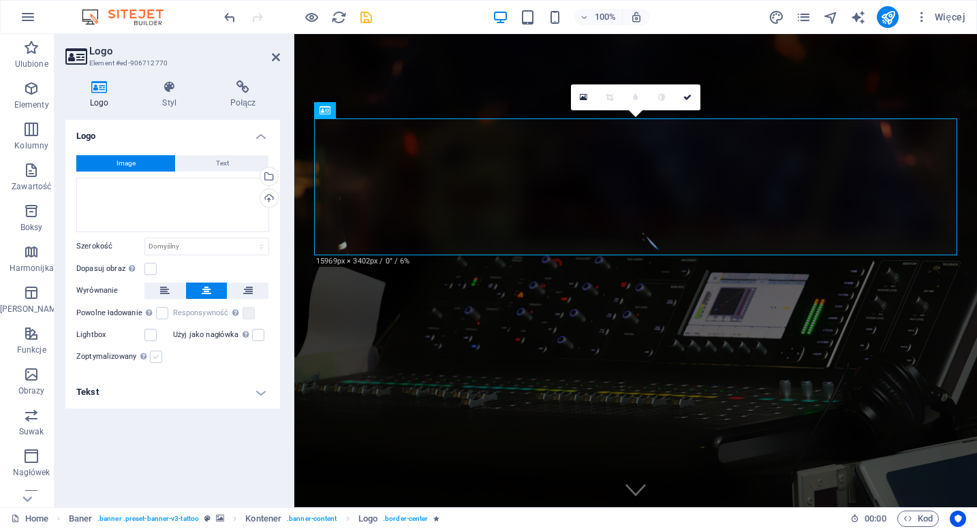
click at [0, 0] on input "Zoptymalizowany Obrazy są kompresowane, aby poprawić szybkość strony." at bounding box center [0, 0] width 0 height 0
click at [156, 357] on label at bounding box center [156, 357] width 12 height 12
click at [0, 0] on input "Zoptymalizowany Obrazy są kompresowane, aby poprawić szybkość strony." at bounding box center [0, 0] width 0 height 0
click at [206, 404] on h4 "Tekst" at bounding box center [172, 392] width 215 height 33
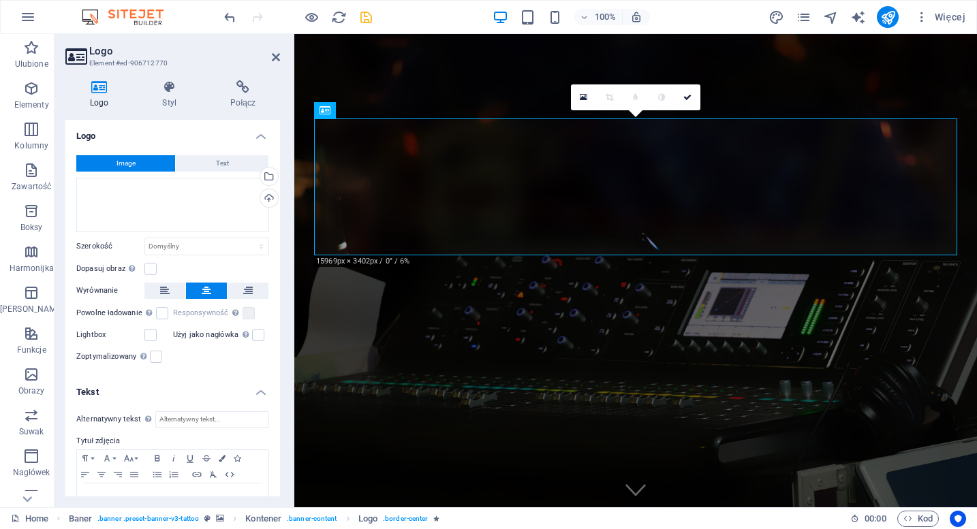
click at [206, 404] on div "Alternatywny tekst Tekst alternatywny jest używany przez urządzenia, które nie …" at bounding box center [172, 468] width 215 height 136
click at [369, 10] on icon "save" at bounding box center [366, 18] width 16 height 16
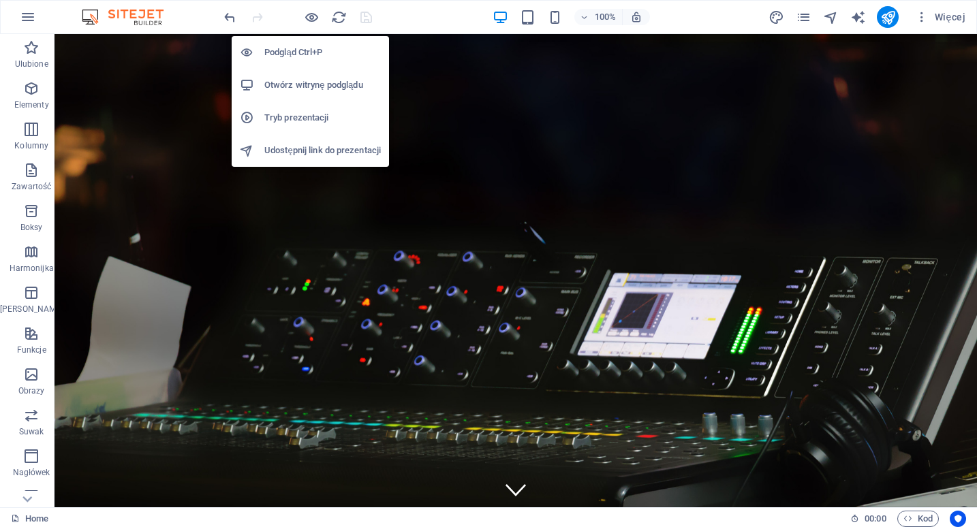
click at [315, 86] on h6 "Otwórz witrynę podglądu" at bounding box center [322, 85] width 116 height 16
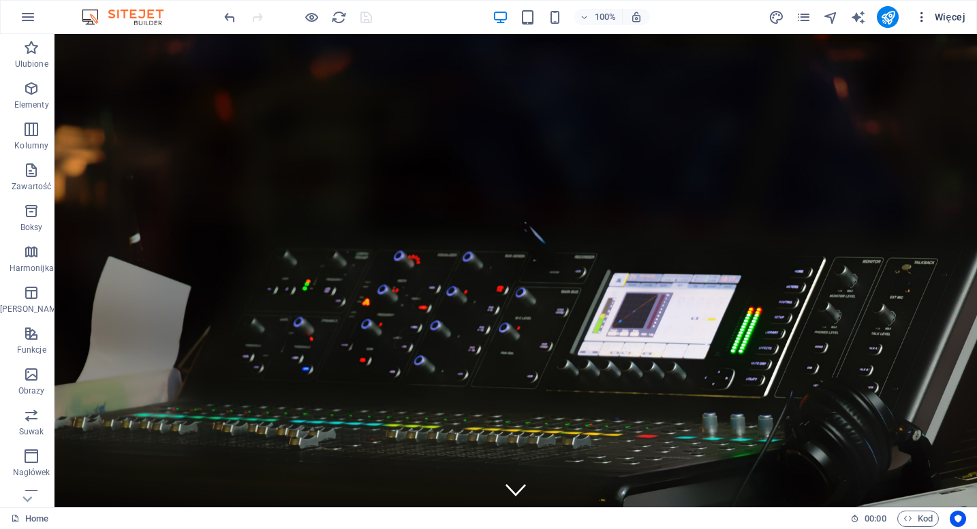
click at [924, 20] on icon "button" at bounding box center [922, 17] width 14 height 14
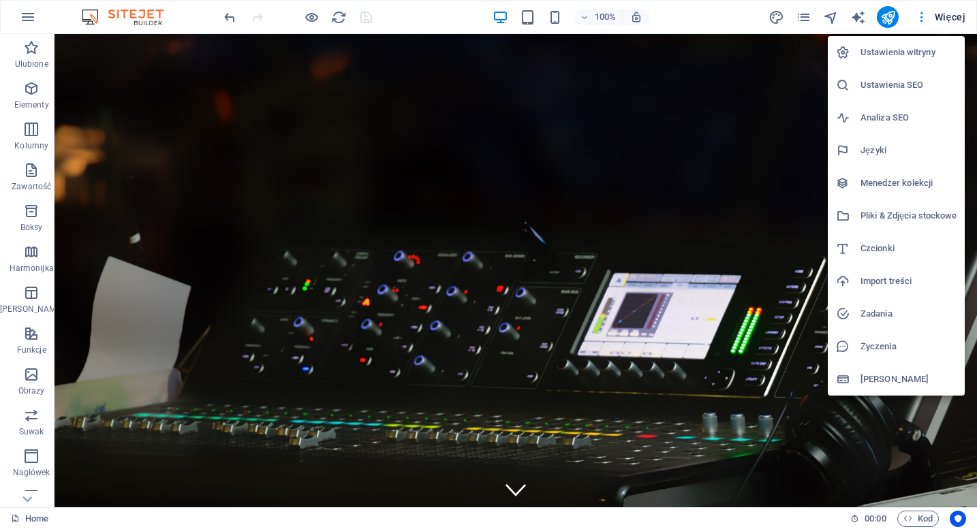
click at [937, 185] on h6 "Menedżer kolekcji" at bounding box center [908, 183] width 96 height 16
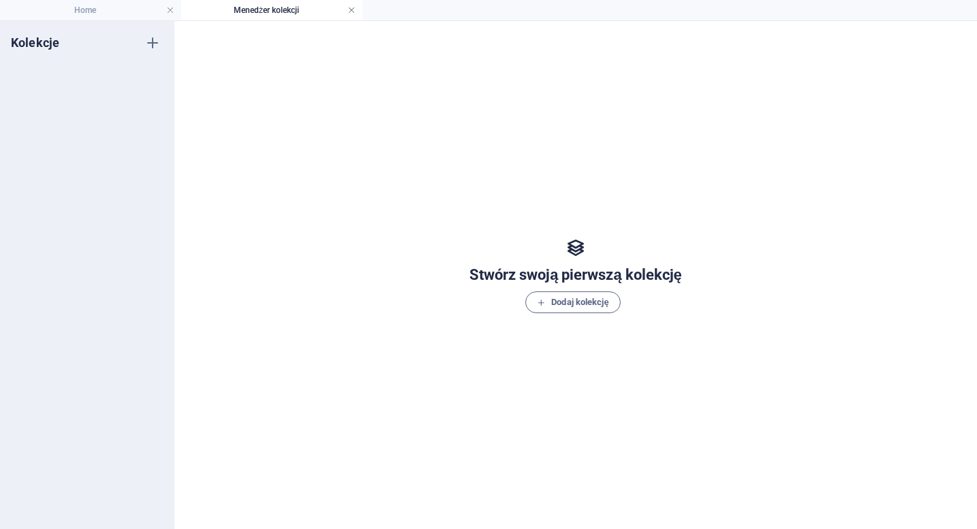
click at [353, 10] on link at bounding box center [351, 10] width 8 height 13
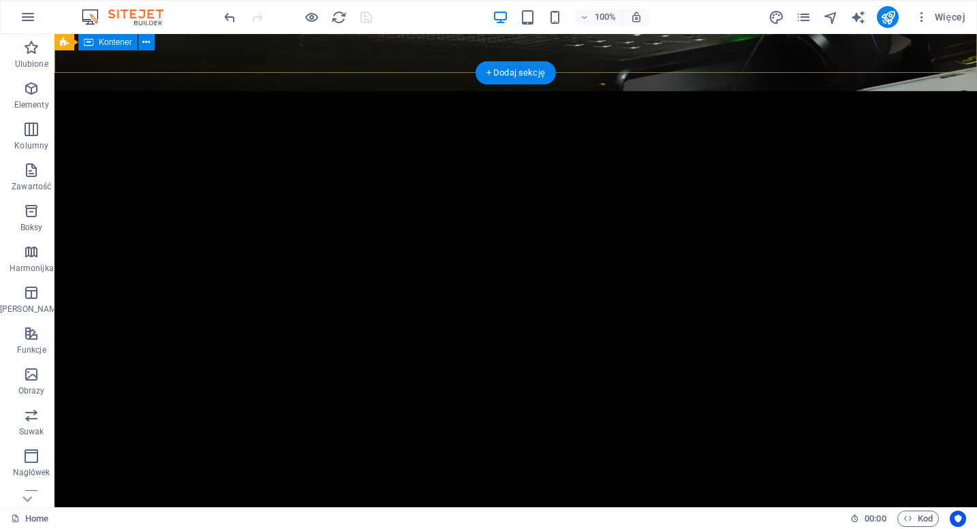
scroll to position [451, 0]
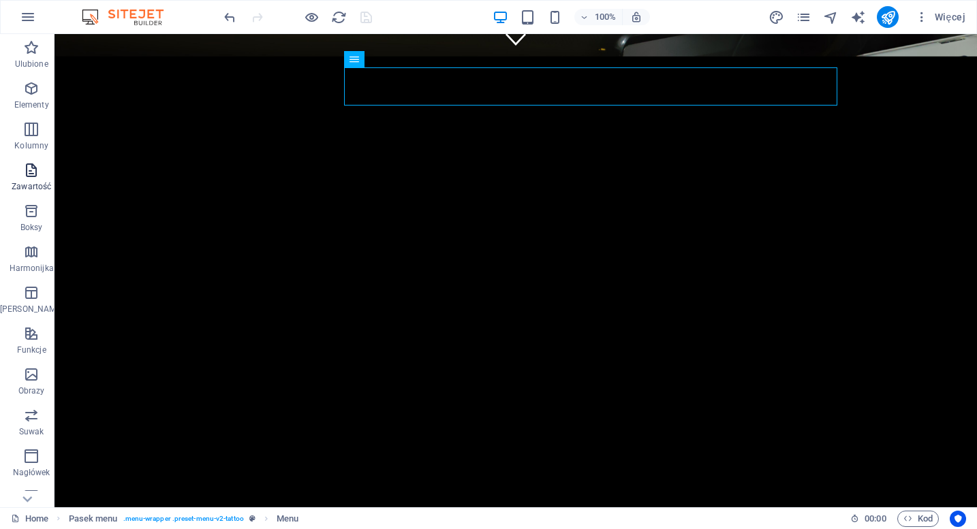
click at [29, 174] on icon "button" at bounding box center [31, 170] width 16 height 16
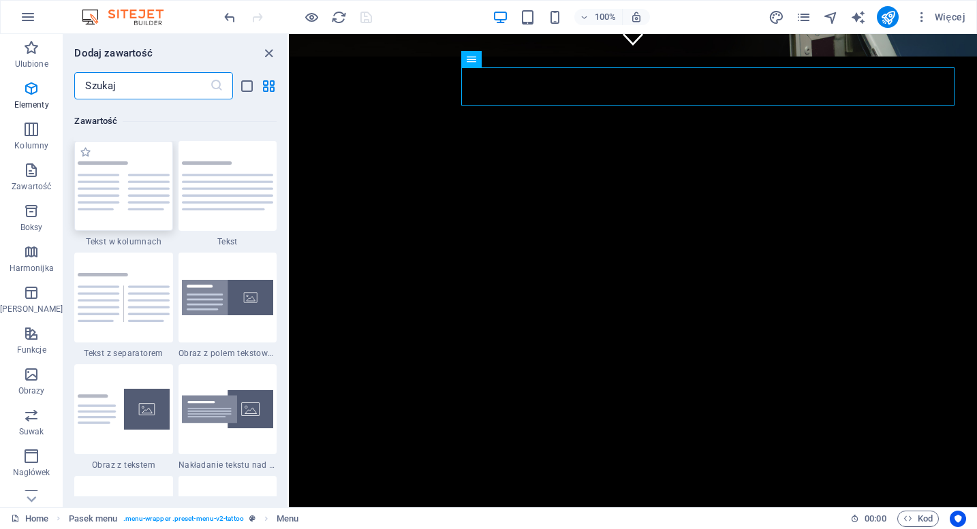
scroll to position [2383, 0]
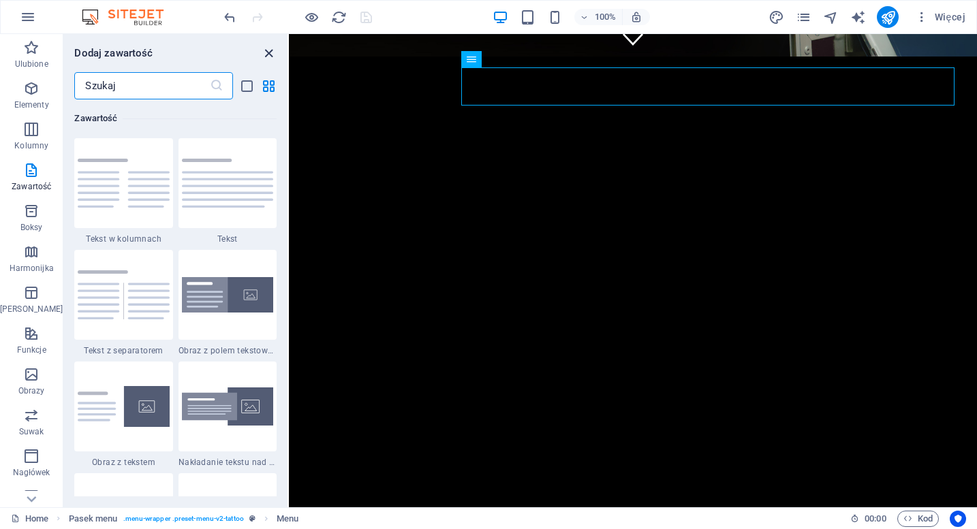
click at [264, 53] on icon "close panel" at bounding box center [269, 54] width 16 height 16
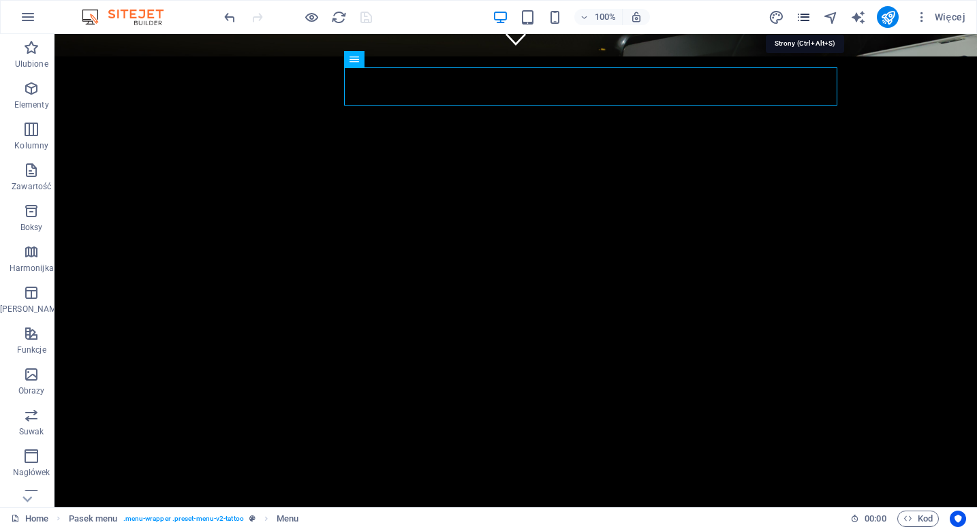
click at [806, 16] on icon "pages" at bounding box center [803, 18] width 16 height 16
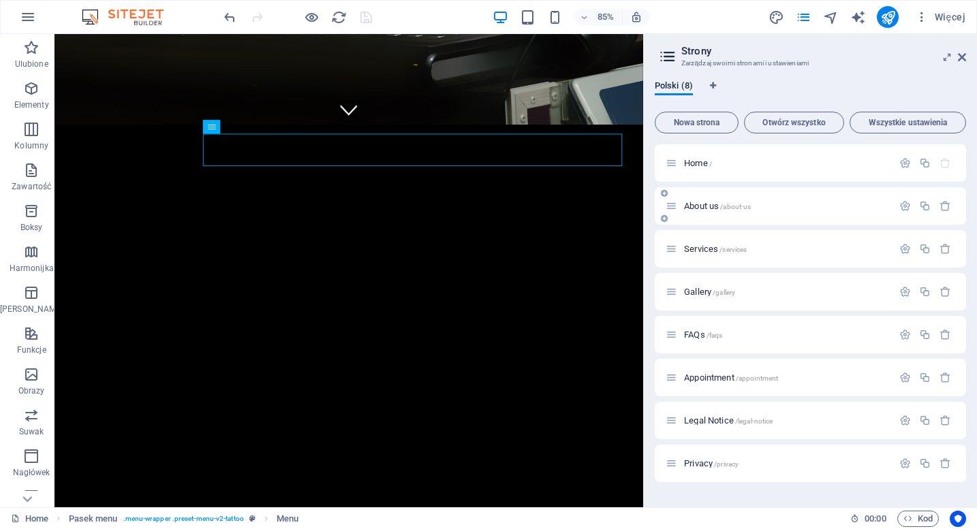
click at [742, 201] on div "About us /about-us" at bounding box center [778, 206] width 227 height 16
click at [755, 204] on p "About us /about-us" at bounding box center [786, 206] width 204 height 9
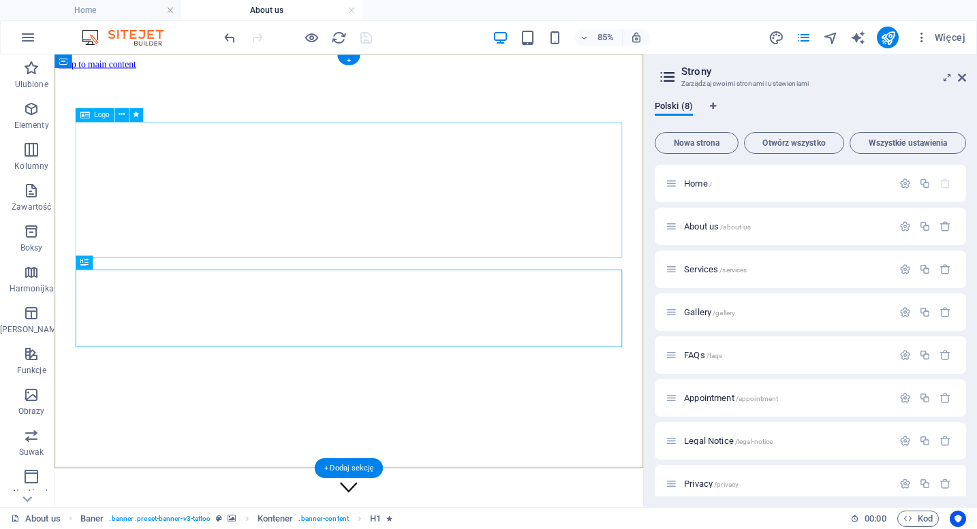
scroll to position [0, 0]
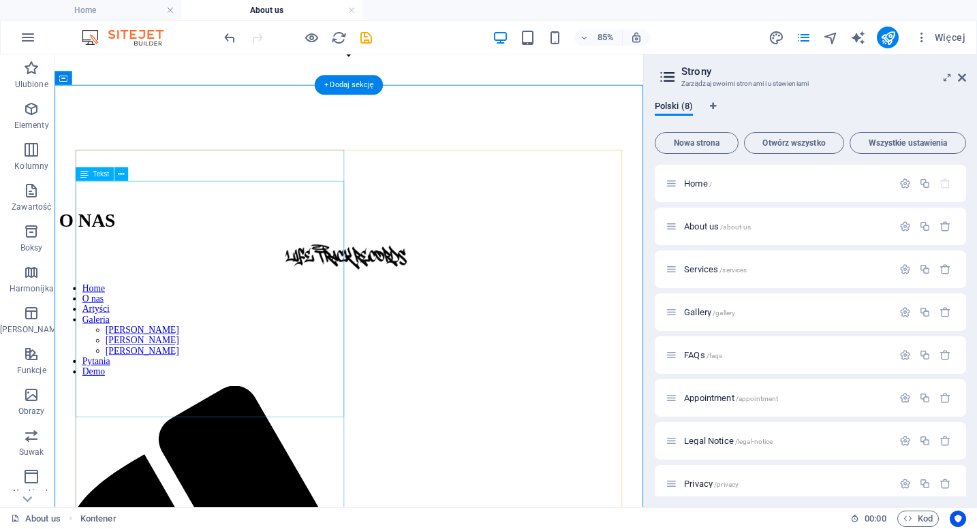
scroll to position [516, 0]
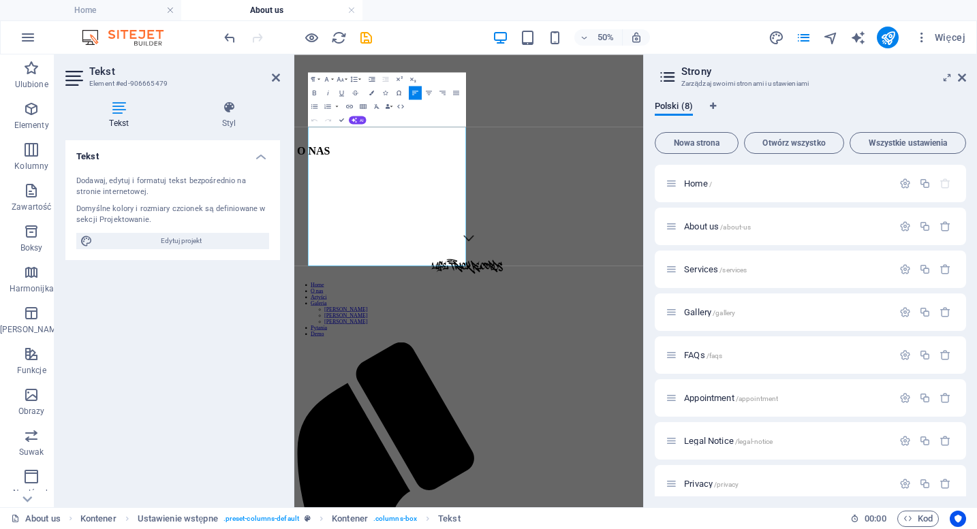
drag, startPoint x: 391, startPoint y: 452, endPoint x: 267, endPoint y: 184, distance: 295.6
drag, startPoint x: 380, startPoint y: 455, endPoint x: 323, endPoint y: 200, distance: 261.0
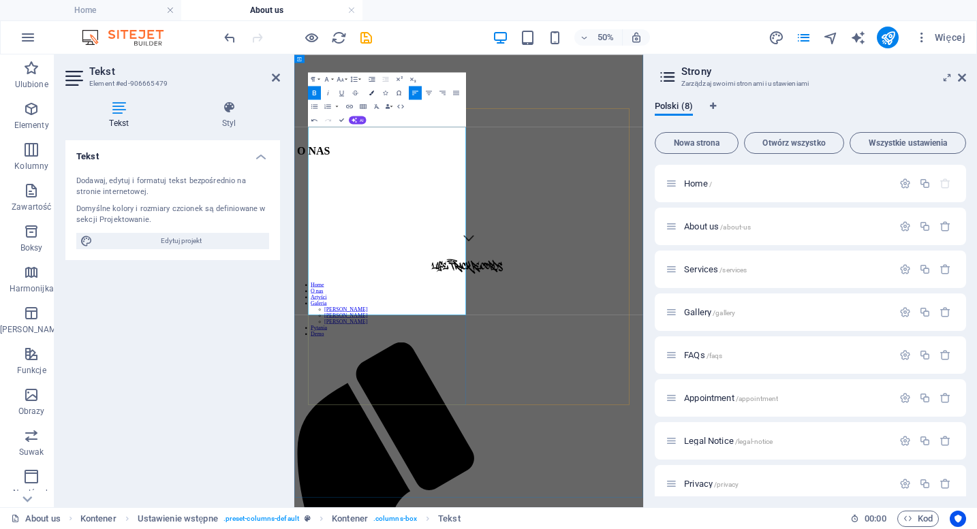
click at [373, 91] on icon "button" at bounding box center [371, 93] width 5 height 5
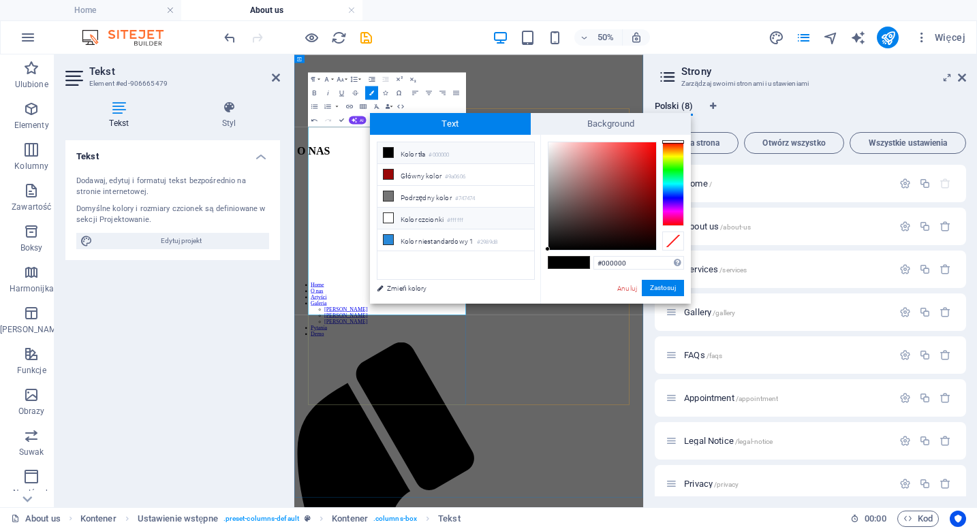
click at [423, 220] on li "Kolor czcionki #ffffff" at bounding box center [455, 219] width 157 height 22
type input "#ffffff"
click at [674, 291] on button "Zastosuj" at bounding box center [663, 288] width 42 height 16
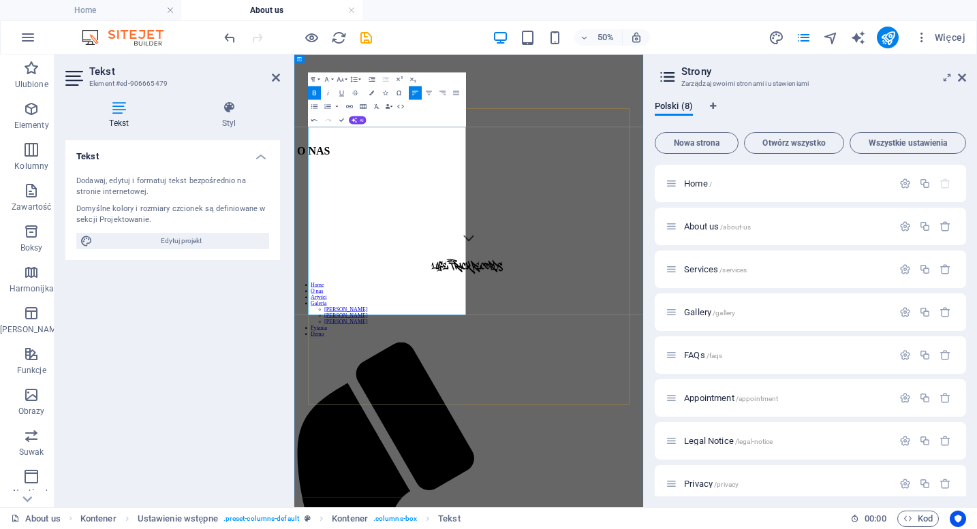
drag, startPoint x: 429, startPoint y: 210, endPoint x: 320, endPoint y: 211, distance: 109.0
drag, startPoint x: 963, startPoint y: 266, endPoint x: 838, endPoint y: 402, distance: 184.6
click at [176, 399] on div "Tekst Dodawaj, edytuj i formatuj tekst bezpośrednio na stronie internetowej. Do…" at bounding box center [172, 318] width 215 height 356
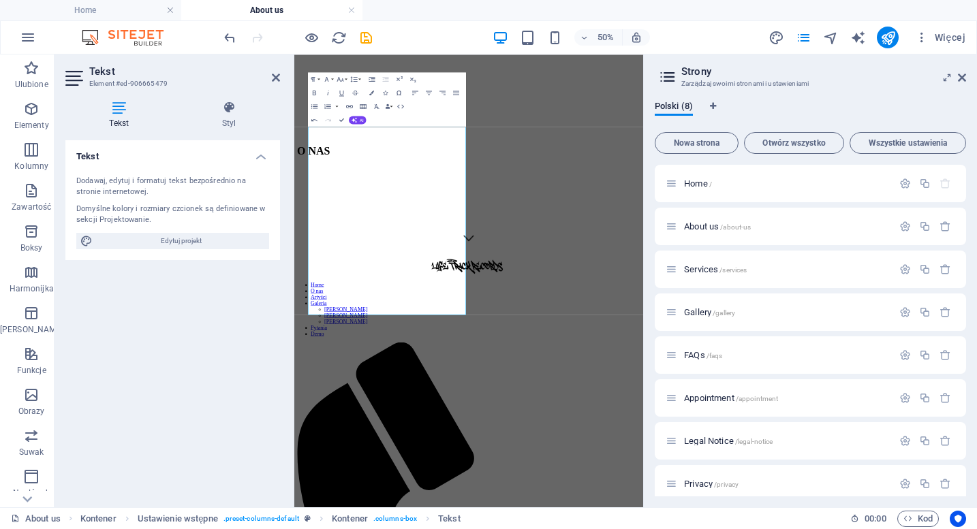
click at [238, 317] on div "Tekst Dodawaj, edytuj i formatuj tekst bezpośrednio na stronie internetowej. Do…" at bounding box center [172, 318] width 215 height 356
click at [369, 34] on icon "save" at bounding box center [366, 38] width 16 height 16
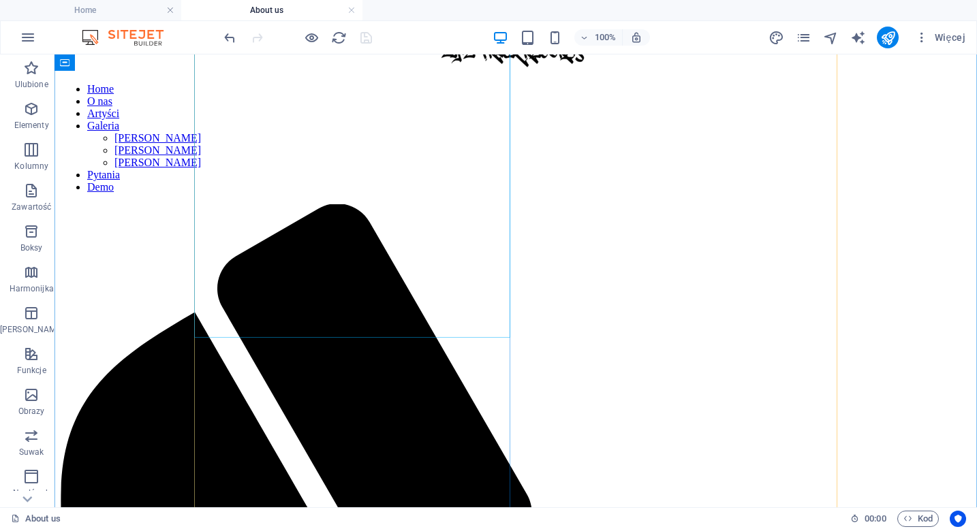
scroll to position [753, 0]
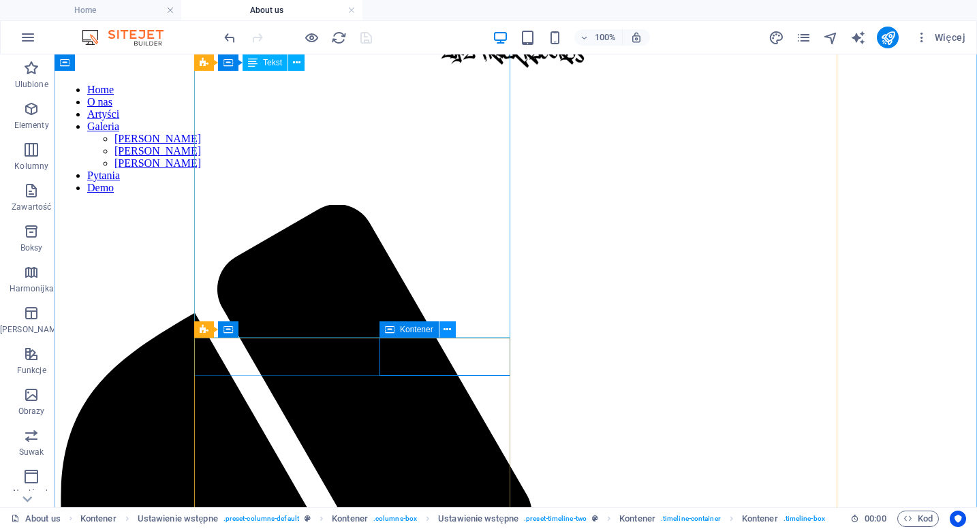
click at [452, 330] on button at bounding box center [447, 329] width 16 height 16
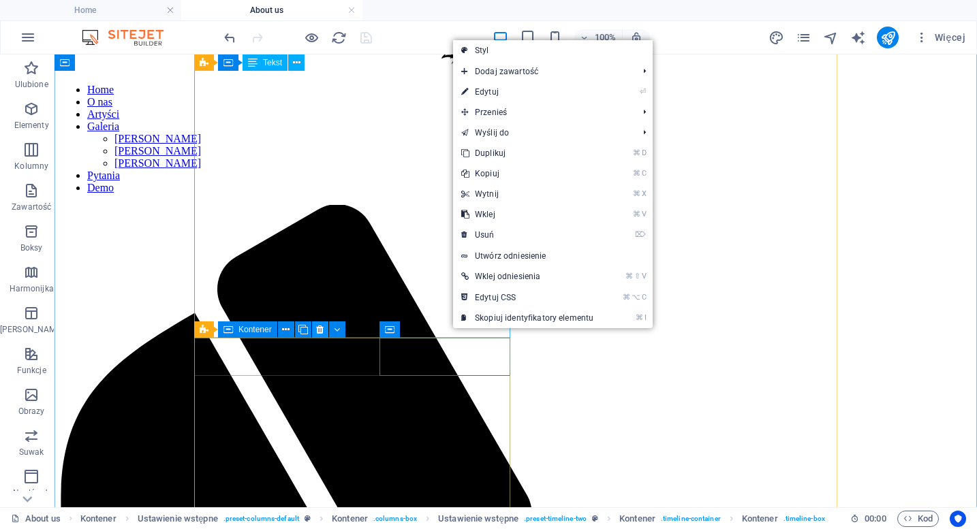
click at [314, 330] on button at bounding box center [320, 329] width 16 height 16
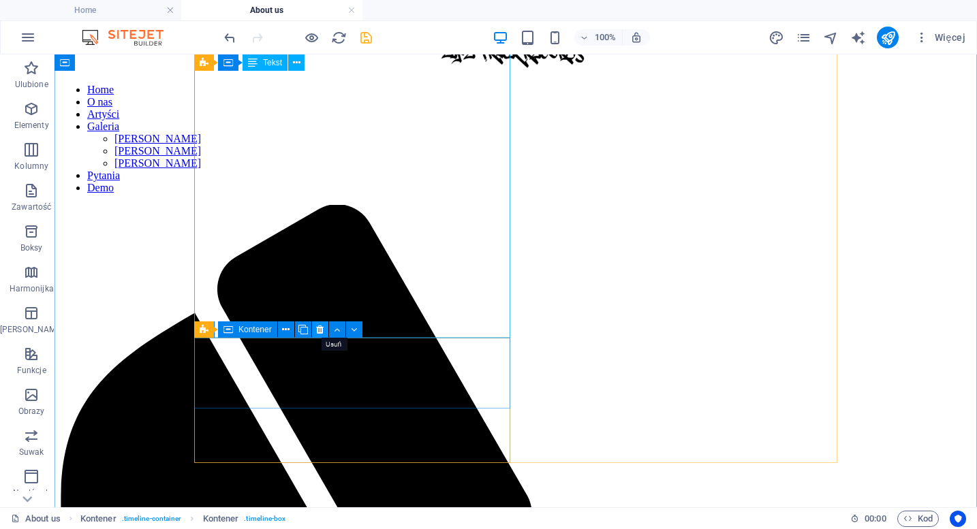
click at [323, 330] on icon at bounding box center [319, 330] width 7 height 14
click at [317, 332] on icon at bounding box center [319, 330] width 7 height 14
click at [321, 333] on icon at bounding box center [319, 330] width 7 height 14
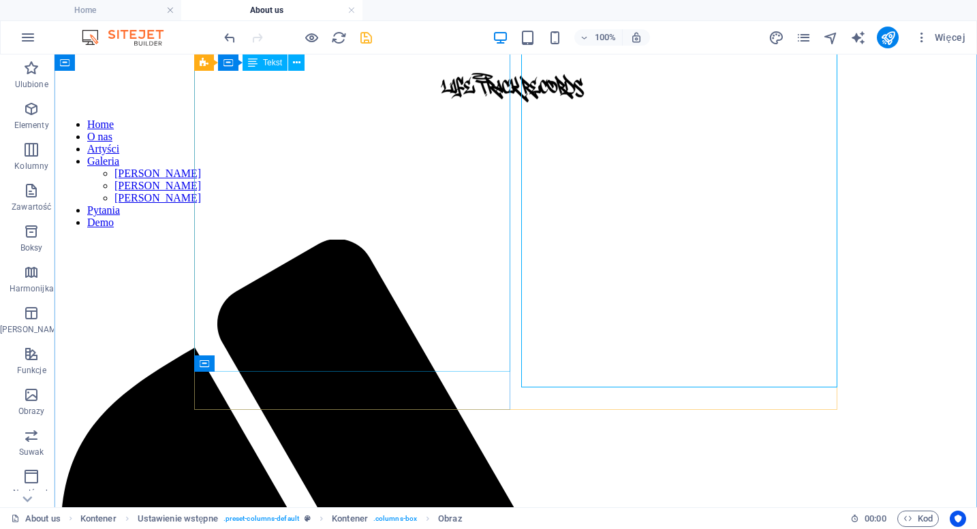
scroll to position [770, 0]
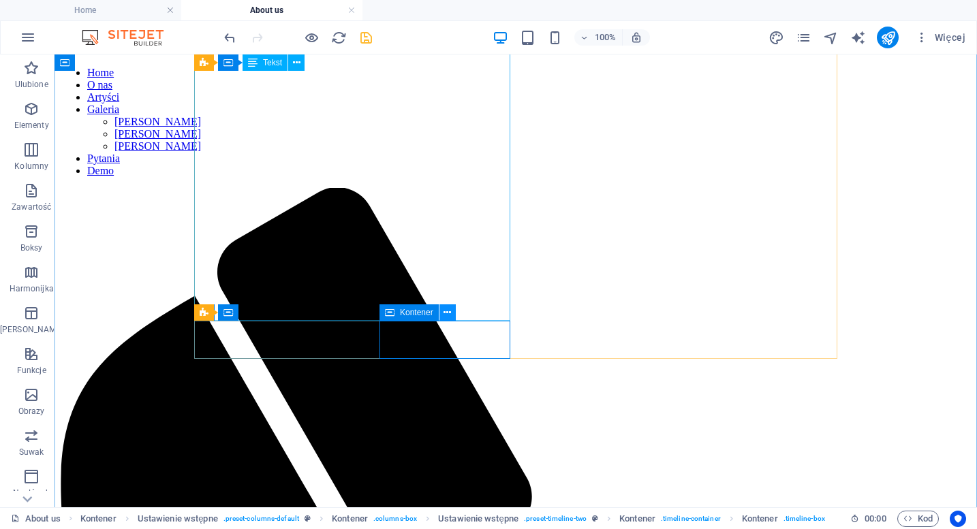
click at [445, 315] on icon at bounding box center [446, 313] width 7 height 14
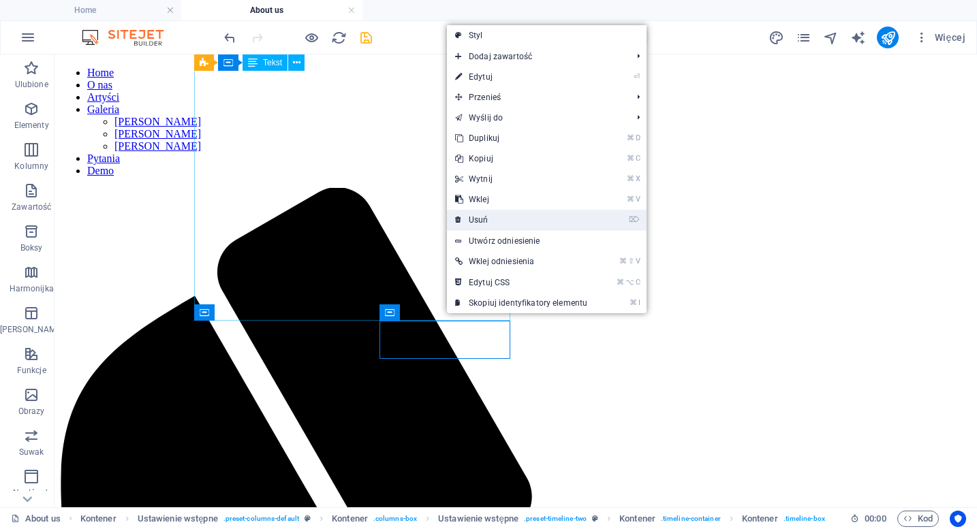
click at [500, 219] on link "⌦ Usuń" at bounding box center [521, 220] width 148 height 20
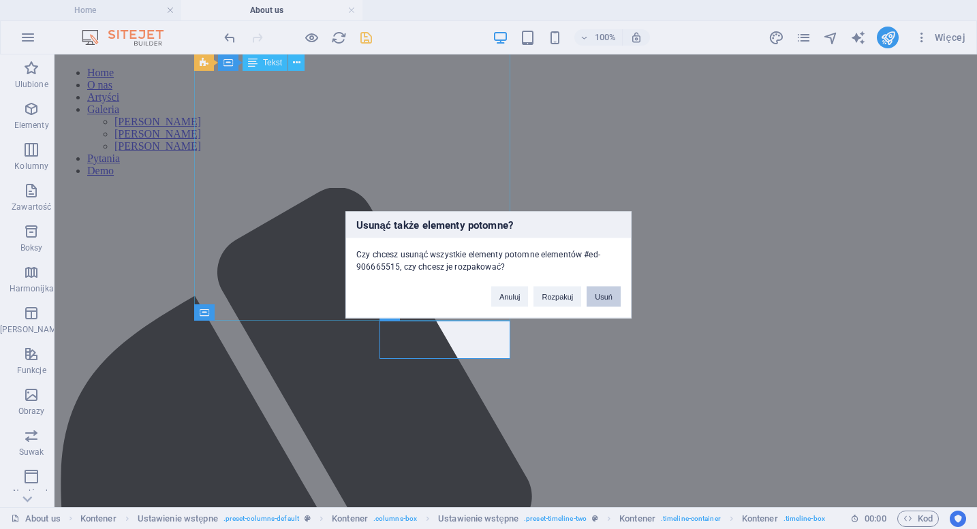
click at [613, 296] on button "Usuń" at bounding box center [603, 296] width 34 height 20
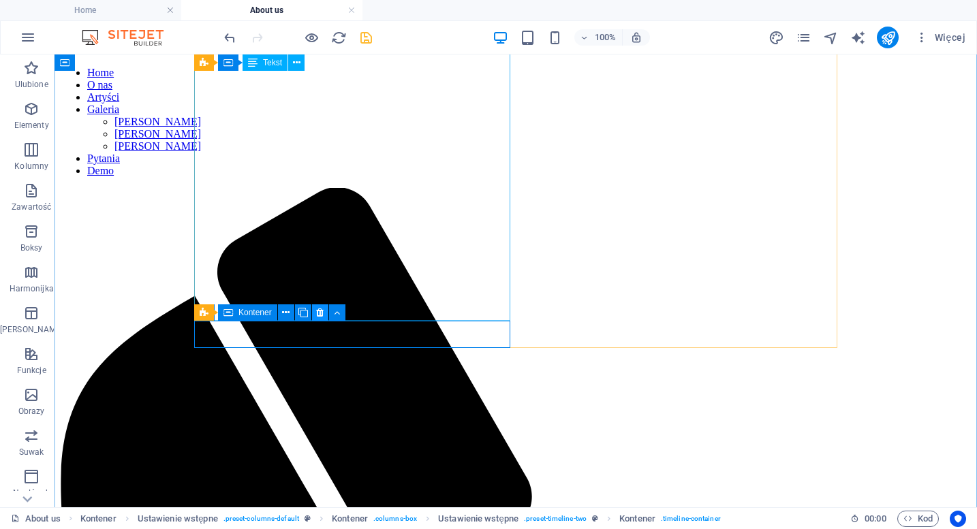
click at [325, 314] on button at bounding box center [320, 312] width 16 height 16
click at [321, 312] on icon at bounding box center [319, 313] width 7 height 14
click at [346, 313] on div "Ustawienie wstępne Kontener" at bounding box center [274, 312] width 160 height 17
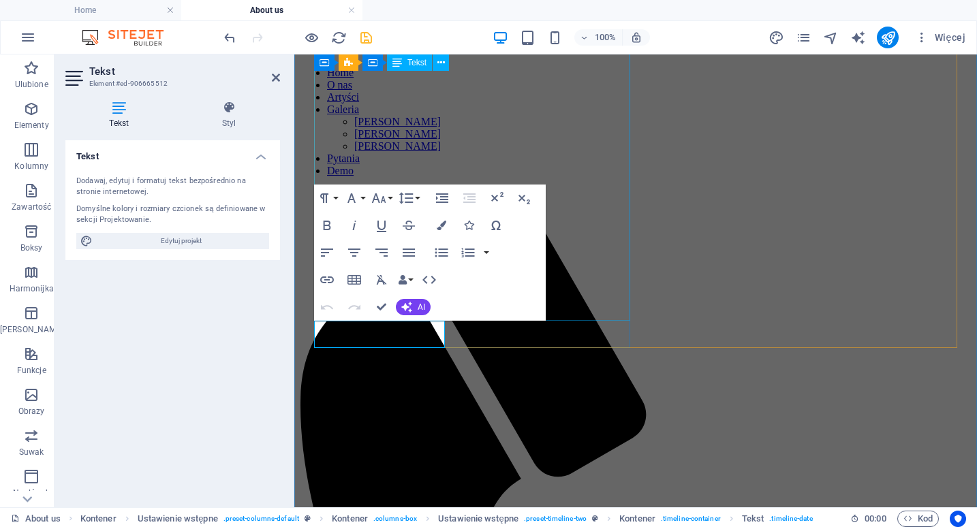
click at [85, 378] on div "Tekst Dodawaj, edytuj i formatuj tekst bezpośrednio na stronie internetowej. Do…" at bounding box center [172, 318] width 215 height 356
click at [280, 80] on aside "Tekst Element #ed-906665512 Tekst Styl Tekst Dodawaj, edytuj i formatuj tekst b…" at bounding box center [174, 280] width 240 height 453
click at [274, 84] on link at bounding box center [276, 78] width 8 height 12
